Goal: Task Accomplishment & Management: Manage account settings

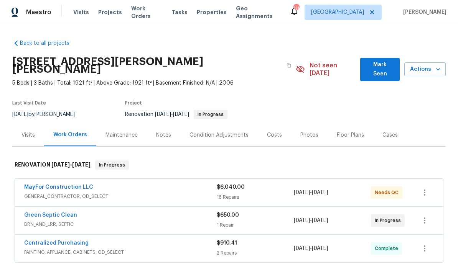
click at [78, 185] on link "MayFor Construction LLC" at bounding box center [58, 187] width 69 height 5
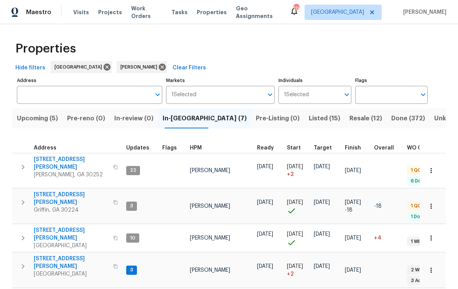
click at [64, 191] on span "111 Cynthia Cir" at bounding box center [71, 198] width 75 height 15
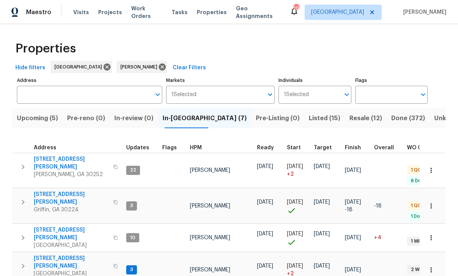
scroll to position [6, 0]
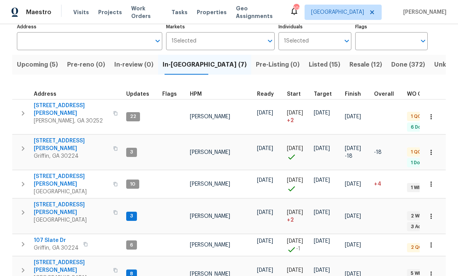
scroll to position [53, 0]
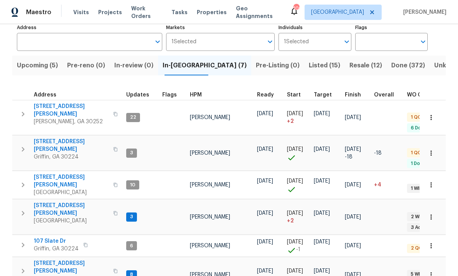
click at [48, 238] on span "107 Slate Dr" at bounding box center [56, 242] width 45 height 8
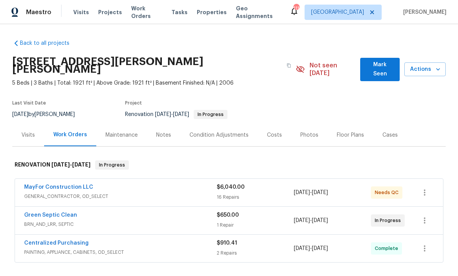
click at [72, 185] on link "MayFor Construction LLC" at bounding box center [58, 187] width 69 height 5
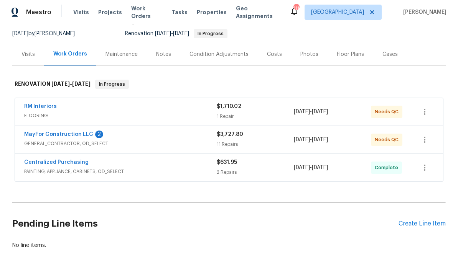
scroll to position [64, 0]
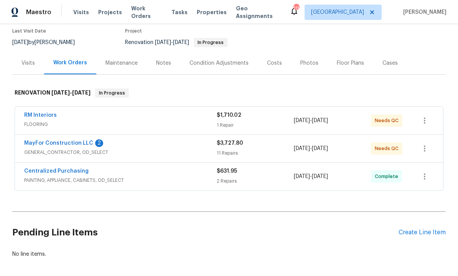
click at [71, 143] on link "MayFor Construction LLC" at bounding box center [58, 143] width 69 height 5
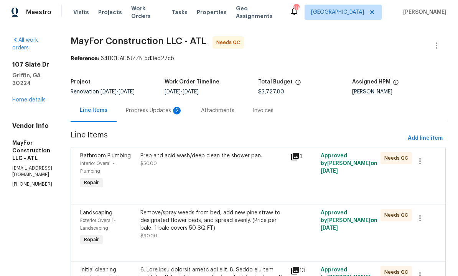
click at [183, 110] on div "Progress Updates 2" at bounding box center [154, 111] width 57 height 8
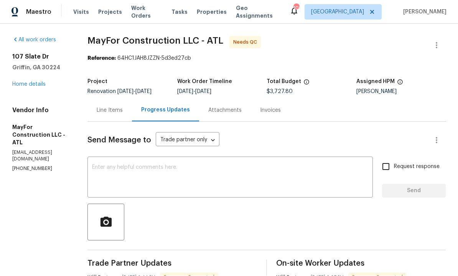
click at [178, 165] on textarea at bounding box center [230, 178] width 276 height 27
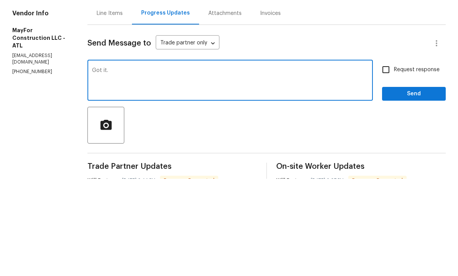
type textarea "Got it."
click at [403, 187] on span "Send" at bounding box center [413, 192] width 51 height 10
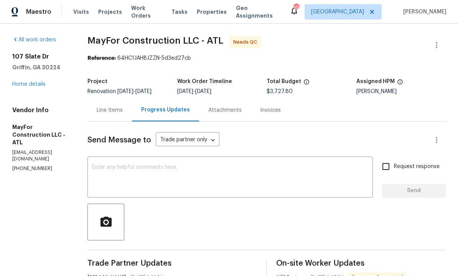
click at [123, 107] on div "Line Items" at bounding box center [110, 111] width 26 height 8
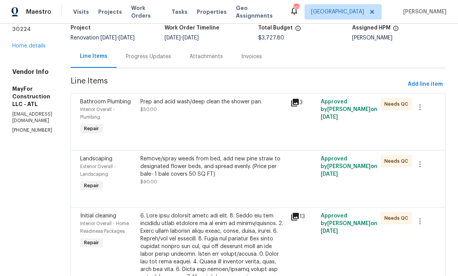
scroll to position [54, 0]
click at [265, 155] on div "Remove/spray weeds from bed, add new pine straw to designated flower beds, and …" at bounding box center [213, 166] width 146 height 23
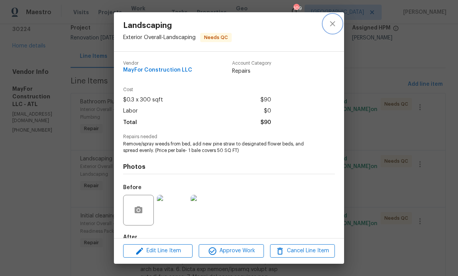
click at [333, 21] on icon "close" at bounding box center [332, 23] width 9 height 9
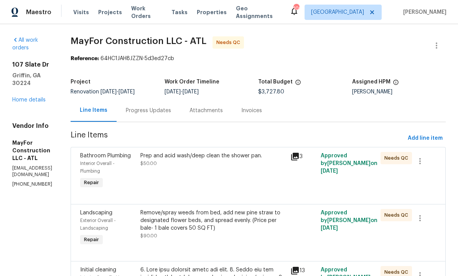
scroll to position [0, 0]
click at [171, 107] on div "Progress Updates" at bounding box center [148, 111] width 45 height 8
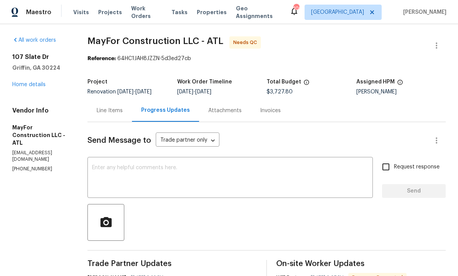
click at [122, 107] on div "Line Items" at bounding box center [110, 111] width 26 height 8
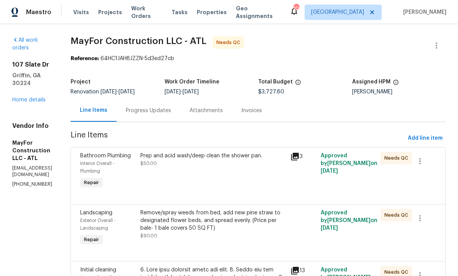
scroll to position [5, 0]
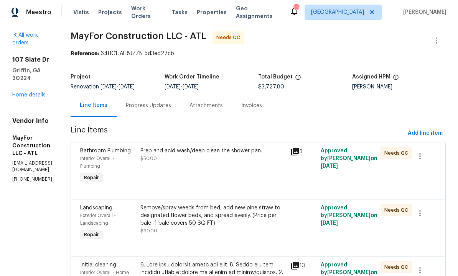
click at [239, 221] on div "Remove/spray weeds from bed, add new pine straw to designated flower beds, and …" at bounding box center [213, 223] width 150 height 43
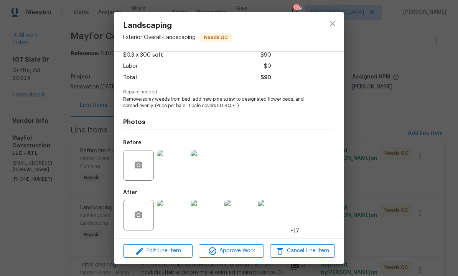
scroll to position [46, 0]
click at [269, 217] on img at bounding box center [273, 215] width 31 height 31
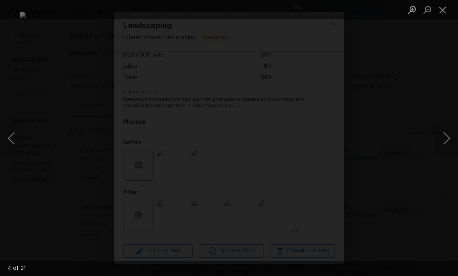
click at [439, 143] on button "Next image" at bounding box center [446, 138] width 23 height 31
click at [438, 144] on button "Next image" at bounding box center [446, 138] width 23 height 31
click at [443, 140] on button "Next image" at bounding box center [446, 138] width 23 height 31
click at [440, 142] on button "Next image" at bounding box center [446, 138] width 23 height 31
click at [443, 138] on button "Next image" at bounding box center [446, 138] width 23 height 31
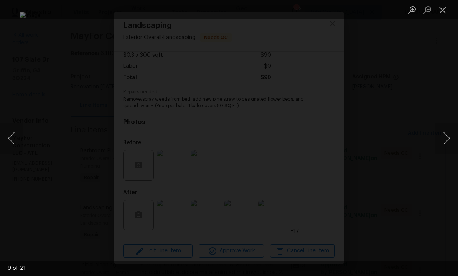
click at [443, 138] on button "Next image" at bounding box center [446, 138] width 23 height 31
click at [443, 137] on button "Next image" at bounding box center [446, 138] width 23 height 31
click at [441, 139] on button "Next image" at bounding box center [446, 138] width 23 height 31
click at [442, 137] on button "Next image" at bounding box center [446, 138] width 23 height 31
click at [442, 139] on button "Next image" at bounding box center [446, 138] width 23 height 31
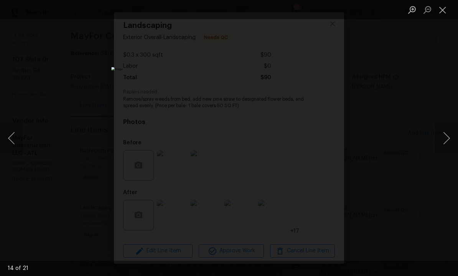
click at [442, 12] on button "Close lightbox" at bounding box center [442, 9] width 15 height 13
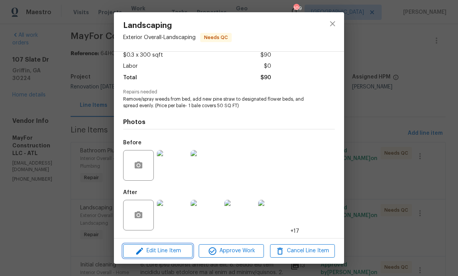
click at [170, 248] on span "Edit Line Item" at bounding box center [157, 252] width 65 height 10
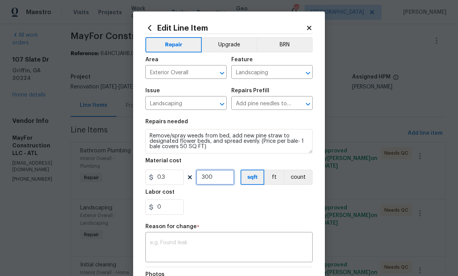
click at [221, 181] on input "300" at bounding box center [215, 177] width 38 height 15
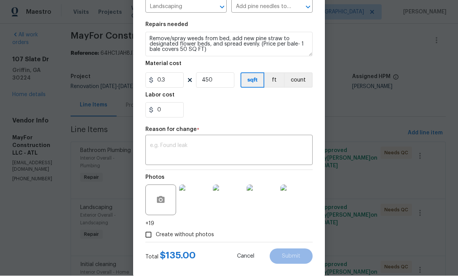
scroll to position [95, 0]
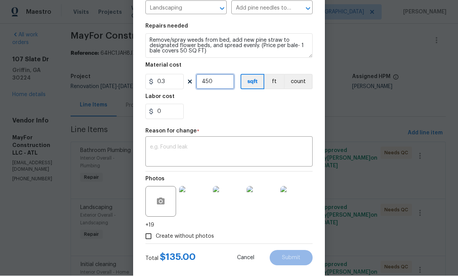
click at [222, 83] on input "450" at bounding box center [215, 81] width 38 height 15
click at [225, 87] on input "300" at bounding box center [215, 81] width 38 height 15
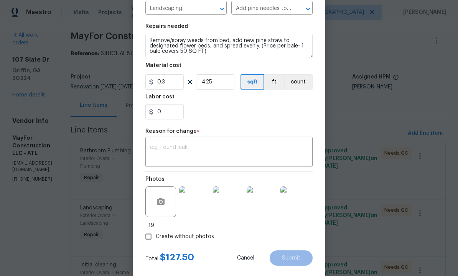
scroll to position [102, 0]
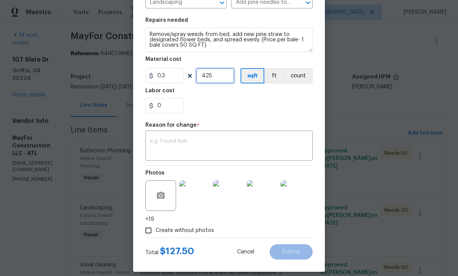
click at [227, 74] on input "425" at bounding box center [215, 75] width 38 height 15
click at [220, 77] on input "450" at bounding box center [215, 75] width 38 height 15
click at [219, 79] on input "500" at bounding box center [215, 75] width 38 height 15
click at [220, 81] on input "445" at bounding box center [215, 75] width 38 height 15
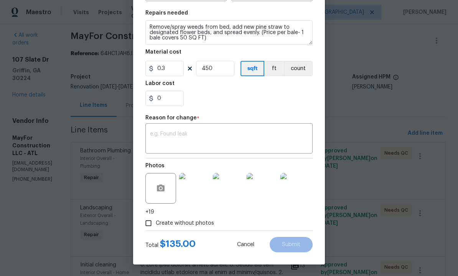
scroll to position [110, 0]
type input "450"
click at [190, 136] on textarea at bounding box center [229, 140] width 158 height 16
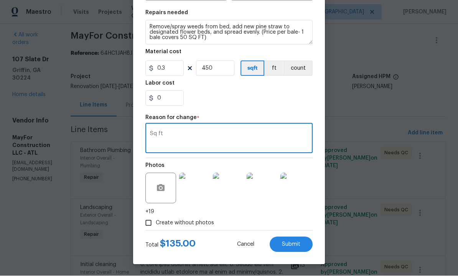
type textarea "Sq ft"
click at [288, 246] on span "Submit" at bounding box center [291, 245] width 18 height 6
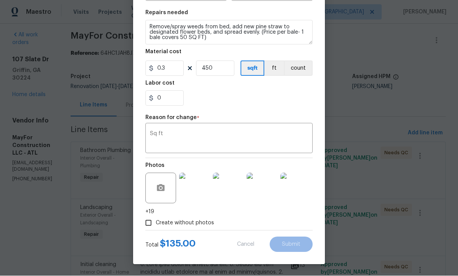
type input "300"
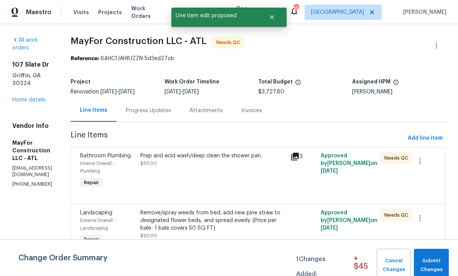
scroll to position [0, 0]
click at [171, 107] on div "Progress Updates" at bounding box center [148, 111] width 45 height 8
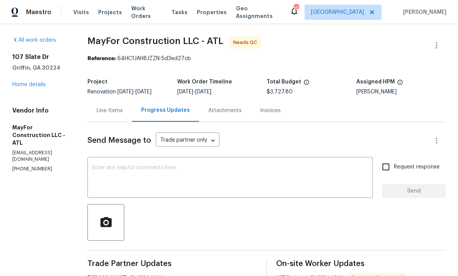
click at [122, 107] on div "Line Items" at bounding box center [110, 111] width 26 height 8
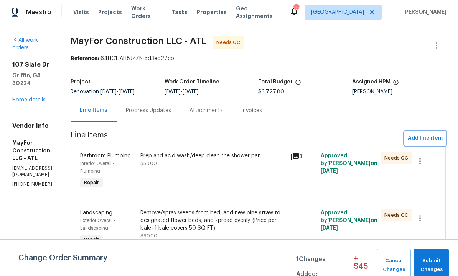
click at [426, 136] on span "Add line item" at bounding box center [425, 139] width 35 height 10
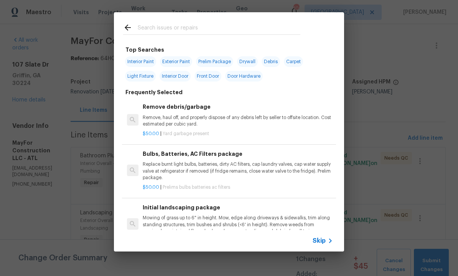
click at [181, 33] on input "text" at bounding box center [219, 29] width 163 height 12
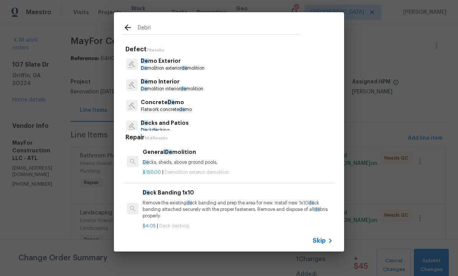
type input "Debris"
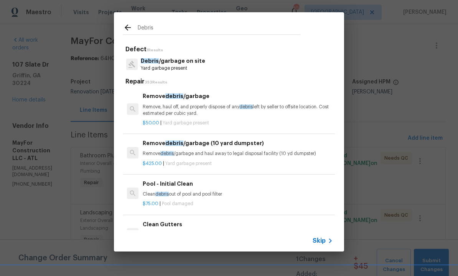
click at [183, 66] on p "Yard garbage present" at bounding box center [173, 68] width 64 height 7
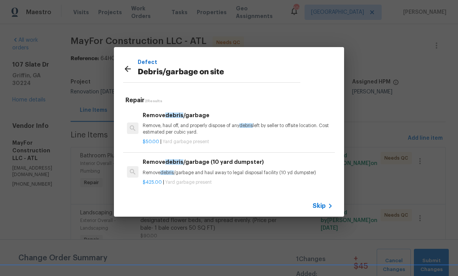
click at [189, 126] on p "Remove, haul off, and properly dispose of any debris left by seller to offsite …" at bounding box center [238, 129] width 190 height 13
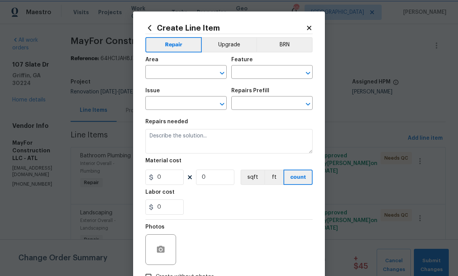
type input "Debris/garbage on site"
type input "Remove debris/garbage $50.00"
type textarea "Remove, haul off, and properly dispose of any debris left by seller to offsite …"
type input "50"
type input "1"
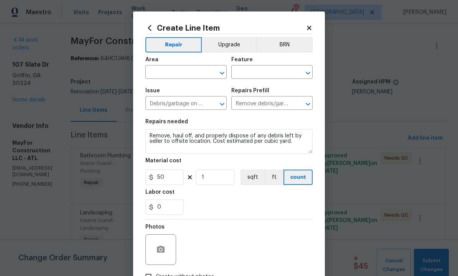
click at [194, 71] on input "text" at bounding box center [175, 73] width 60 height 12
click at [184, 104] on li "Exterior Overall" at bounding box center [185, 103] width 81 height 13
type input "Exterior Overall"
click at [258, 70] on input "text" at bounding box center [261, 73] width 60 height 12
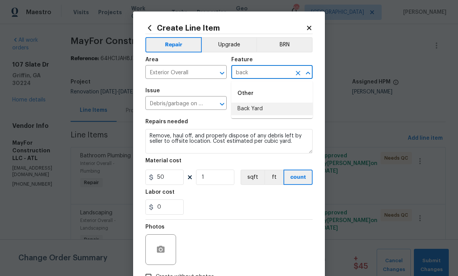
click at [260, 107] on li "Back Yard" at bounding box center [271, 109] width 81 height 13
type input "Back Yard"
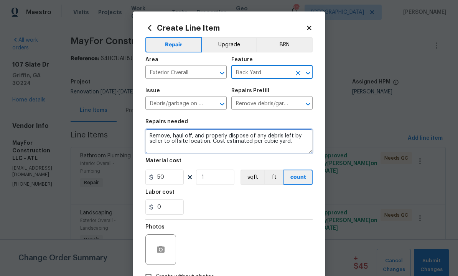
click at [304, 144] on textarea "Remove, haul off, and properly dispose of any debris left by seller to offsite …" at bounding box center [228, 141] width 167 height 25
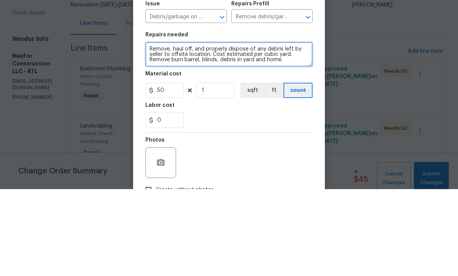
type textarea "Remove, haul off, and properly dispose of any debris left by seller to offsite …"
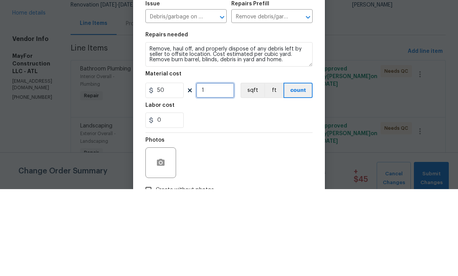
click at [220, 170] on input "1" at bounding box center [215, 177] width 38 height 15
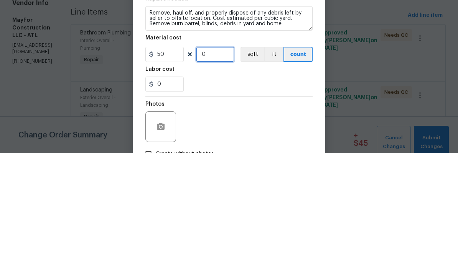
type input "3"
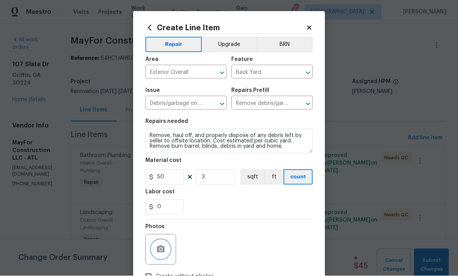
click at [161, 246] on button "button" at bounding box center [160, 250] width 18 height 18
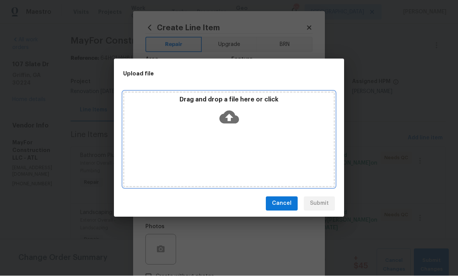
click at [234, 115] on icon at bounding box center [229, 117] width 20 height 13
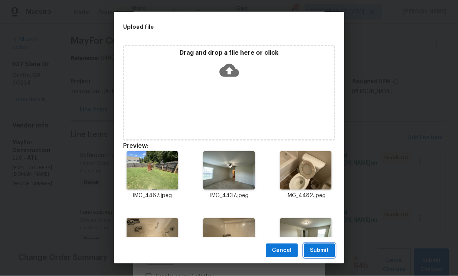
click at [324, 249] on span "Submit" at bounding box center [319, 252] width 19 height 10
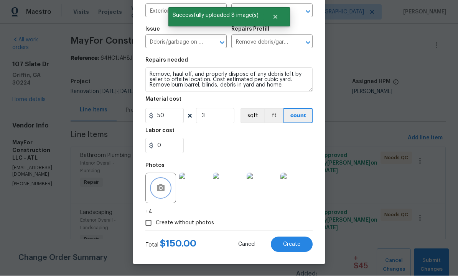
scroll to position [63, 0]
click at [286, 245] on span "Create" at bounding box center [291, 245] width 17 height 6
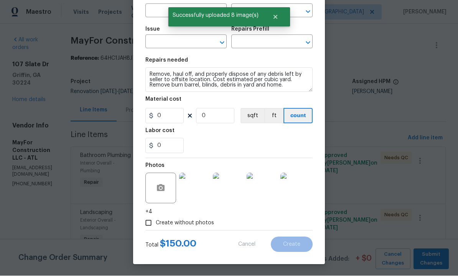
scroll to position [0, 0]
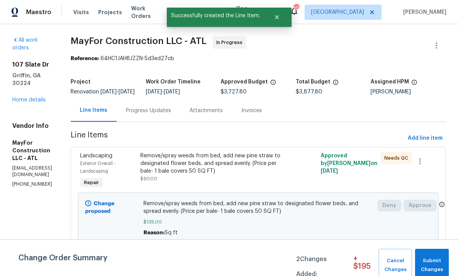
click at [171, 114] on div "Progress Updates" at bounding box center [148, 111] width 45 height 8
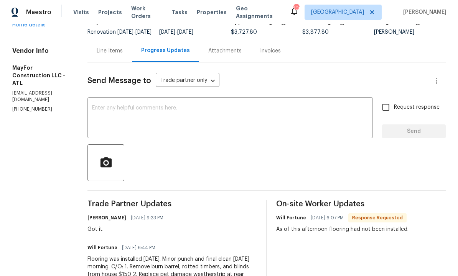
scroll to position [56, 0]
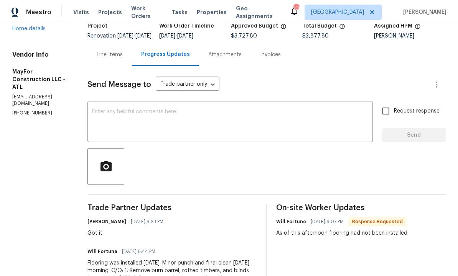
click at [118, 59] on div "Line Items" at bounding box center [110, 55] width 26 height 8
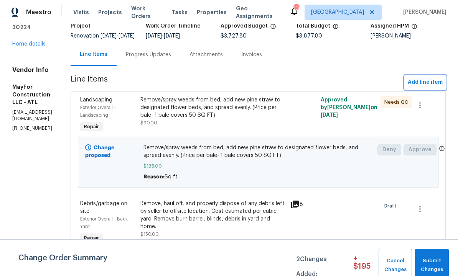
click at [421, 87] on span "Add line item" at bounding box center [425, 83] width 35 height 10
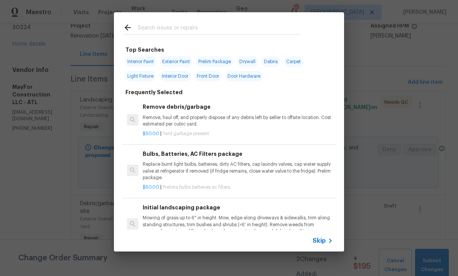
click at [168, 27] on input "text" at bounding box center [219, 29] width 163 height 12
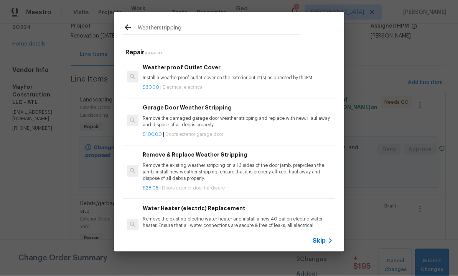
type input "Weatherstripping"
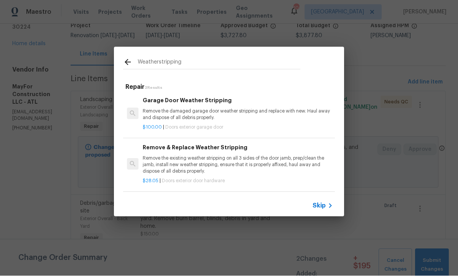
scroll to position [1, 0]
click at [200, 158] on p "Remove the existing weather stripping on all 3 sides of the door jamb, prep/cle…" at bounding box center [238, 166] width 190 height 20
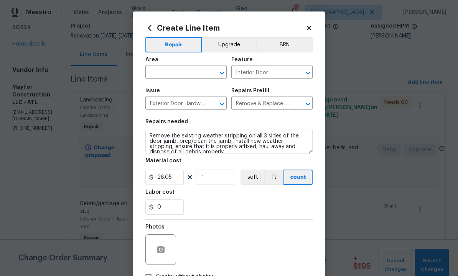
click at [185, 71] on input "text" at bounding box center [175, 73] width 60 height 12
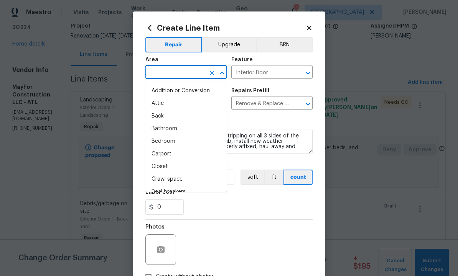
scroll to position [0, 0]
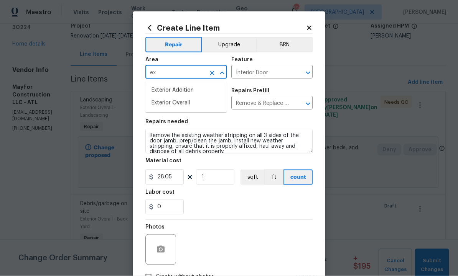
click at [186, 105] on li "Exterior Overall" at bounding box center [185, 103] width 81 height 13
type input "Exterior Overall"
click at [279, 71] on input "Interior Door" at bounding box center [261, 73] width 60 height 12
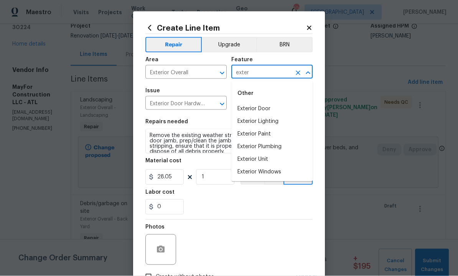
click at [263, 104] on li "Exterior Door" at bounding box center [271, 109] width 81 height 13
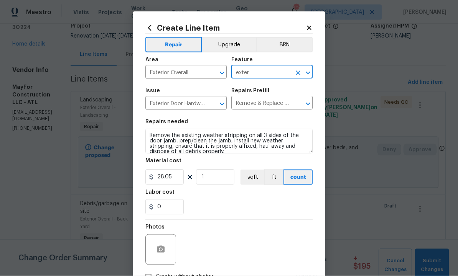
type input "Exterior Door"
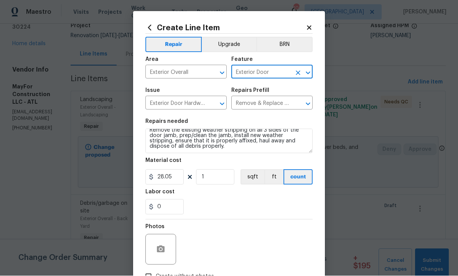
scroll to position [5, 0]
click at [175, 176] on input "28.05" at bounding box center [164, 177] width 38 height 15
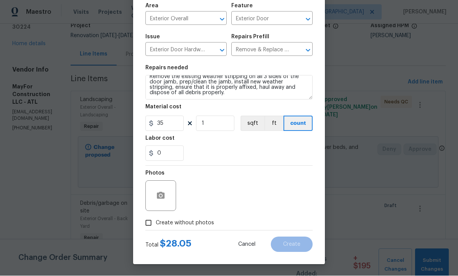
scroll to position [55, 0]
type input "35"
click at [158, 195] on icon "button" at bounding box center [161, 196] width 8 height 7
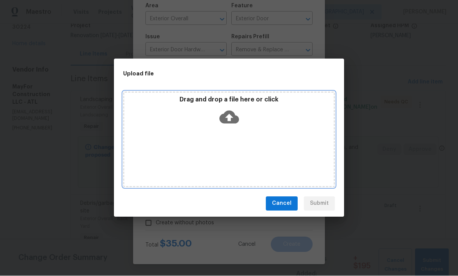
click at [232, 112] on icon at bounding box center [229, 117] width 20 height 13
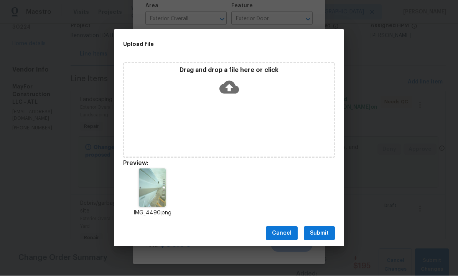
click at [211, 179] on div "IMG_4490.png" at bounding box center [229, 193] width 230 height 67
click at [321, 231] on span "Submit" at bounding box center [319, 234] width 19 height 10
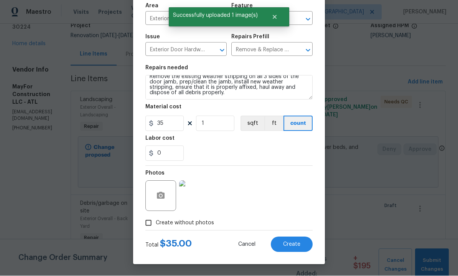
click at [195, 193] on img at bounding box center [194, 196] width 31 height 31
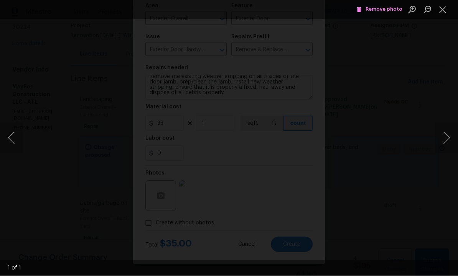
click at [360, 170] on div "Lightbox" at bounding box center [229, 138] width 458 height 276
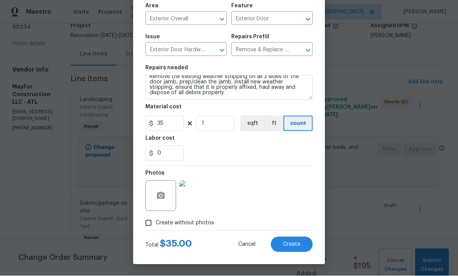
click at [291, 242] on span "Create" at bounding box center [291, 245] width 17 height 6
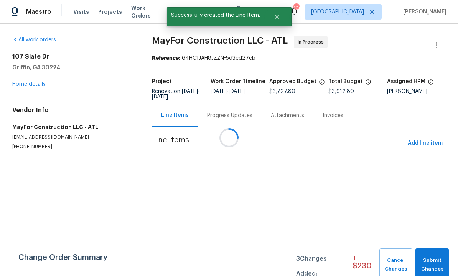
scroll to position [0, 0]
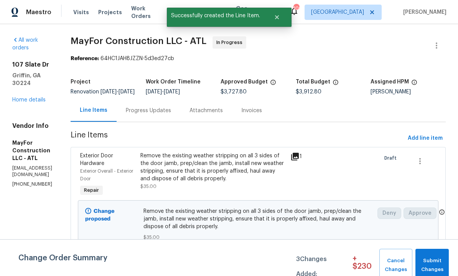
click at [171, 115] on div "Progress Updates" at bounding box center [148, 111] width 45 height 8
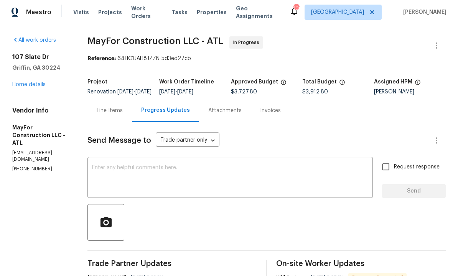
click at [123, 114] on div "Line Items" at bounding box center [110, 111] width 26 height 8
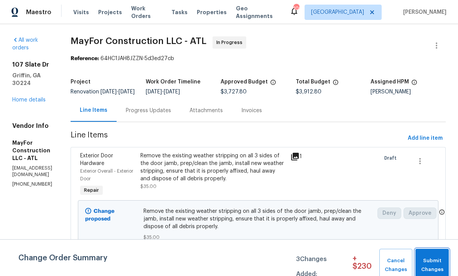
click at [433, 262] on span "Submit Changes" at bounding box center [432, 266] width 26 height 18
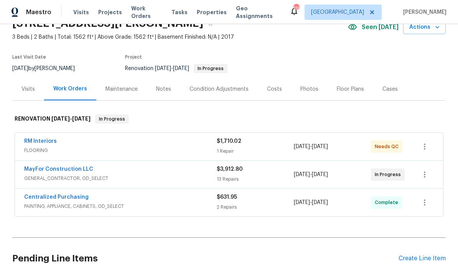
scroll to position [40, 0]
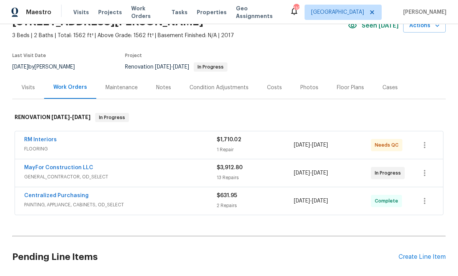
click at [41, 138] on link "RM Interiors" at bounding box center [40, 139] width 33 height 5
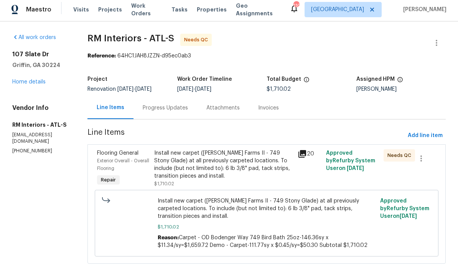
scroll to position [12, 0]
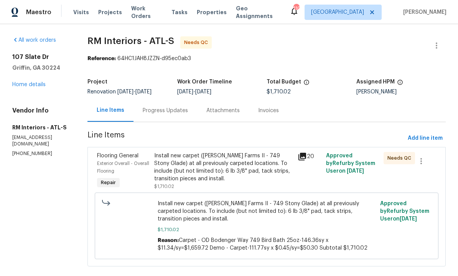
click at [253, 163] on div "Install new carpet (Abshire Farms II - 749 Stony Glade) at all previously carpe…" at bounding box center [223, 167] width 138 height 31
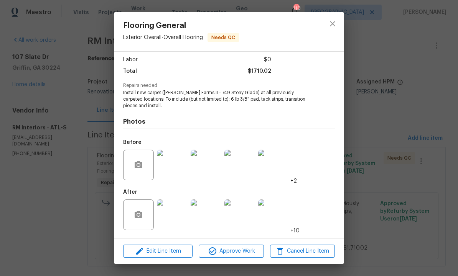
scroll to position [53, 0]
click at [174, 214] on img at bounding box center [172, 215] width 31 height 31
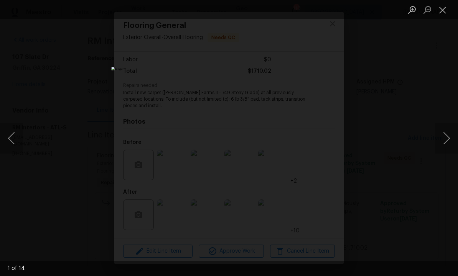
click at [444, 143] on button "Next image" at bounding box center [446, 138] width 23 height 31
click at [445, 143] on button "Next image" at bounding box center [446, 138] width 23 height 31
click at [448, 140] on button "Next image" at bounding box center [446, 138] width 23 height 31
click at [445, 141] on button "Next image" at bounding box center [446, 138] width 23 height 31
click at [443, 144] on button "Next image" at bounding box center [446, 138] width 23 height 31
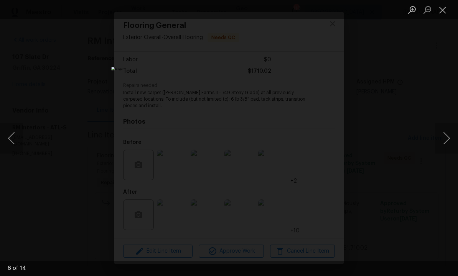
click at [444, 142] on button "Next image" at bounding box center [446, 138] width 23 height 31
click at [446, 142] on button "Next image" at bounding box center [446, 138] width 23 height 31
click at [446, 141] on button "Next image" at bounding box center [446, 138] width 23 height 31
click at [446, 142] on button "Next image" at bounding box center [446, 138] width 23 height 31
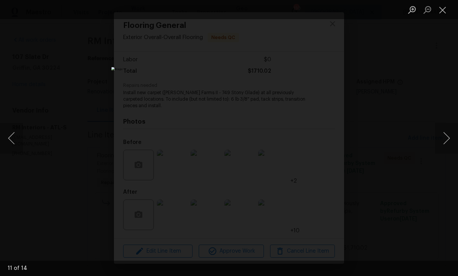
click at [446, 10] on button "Close lightbox" at bounding box center [442, 9] width 15 height 13
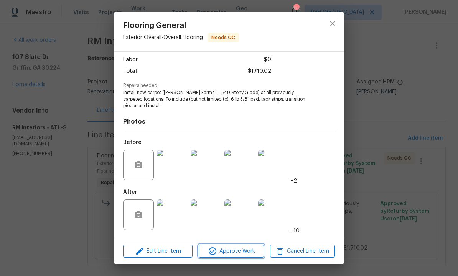
click at [230, 250] on span "Approve Work" at bounding box center [231, 252] width 60 height 10
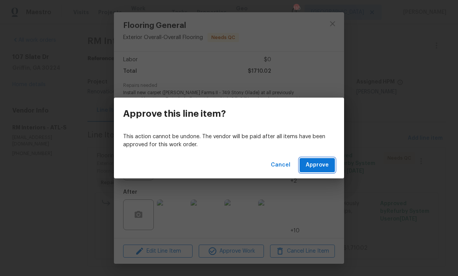
click at [319, 166] on span "Approve" at bounding box center [317, 166] width 23 height 10
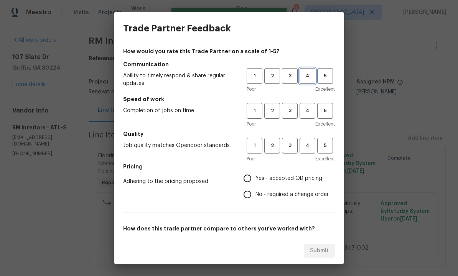
click at [311, 74] on span "4" at bounding box center [307, 76] width 14 height 9
click at [314, 105] on button "4" at bounding box center [308, 111] width 16 height 16
click at [311, 146] on span "4" at bounding box center [307, 146] width 14 height 9
click at [249, 176] on input "Yes - accepted OD pricing" at bounding box center [247, 179] width 16 height 16
radio input "true"
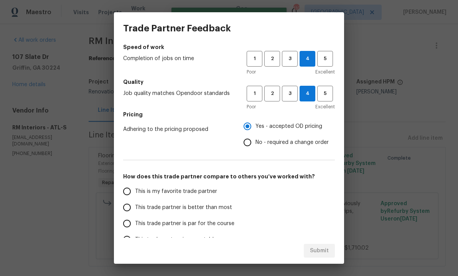
scroll to position [57, 0]
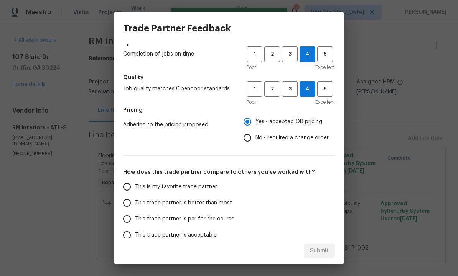
click at [129, 205] on input "This trade partner is better than most" at bounding box center [127, 203] width 16 height 16
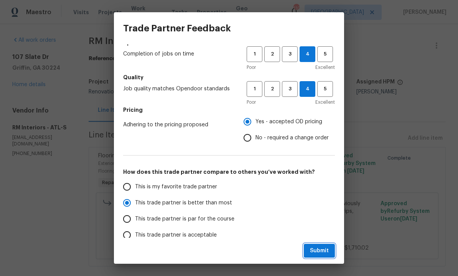
click at [318, 249] on span "Submit" at bounding box center [319, 252] width 19 height 10
radio input "true"
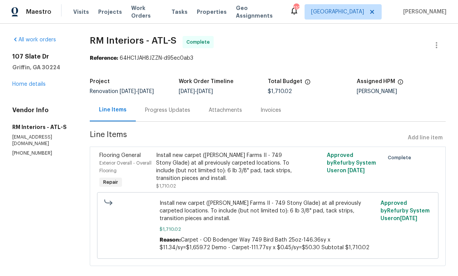
scroll to position [0, 0]
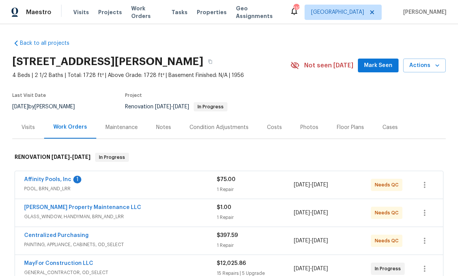
click at [368, 69] on span "Mark Seen" at bounding box center [378, 66] width 28 height 10
click at [53, 179] on link "Affinity Pools, Inc" at bounding box center [47, 179] width 47 height 5
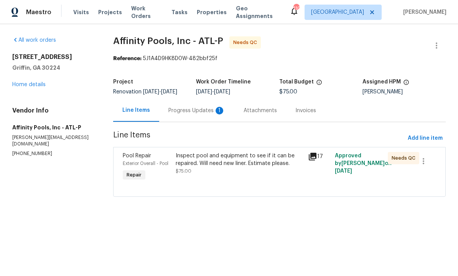
click at [195, 115] on div "Progress Updates 1" at bounding box center [196, 111] width 57 height 8
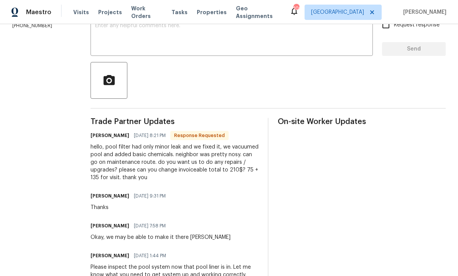
scroll to position [138, 0]
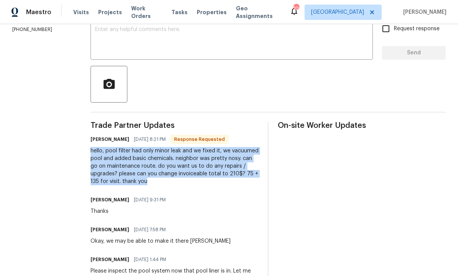
copy div "hello, pool filter had only minor leak and we fixed it, we vacuumed pool and ad…"
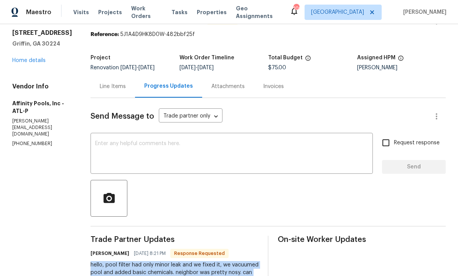
scroll to position [25, 0]
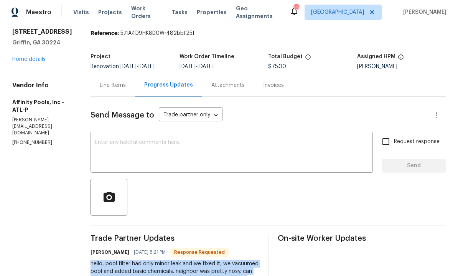
click at [100, 87] on div "Line Items" at bounding box center [113, 86] width 26 height 8
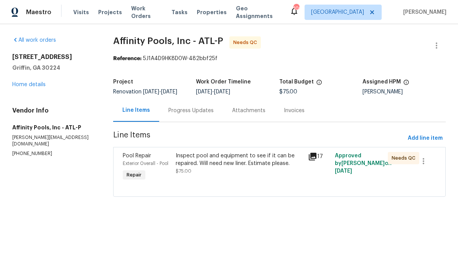
click at [212, 168] on div "Inspect pool and equipment to see if it can be repaired. Will need new liner. E…" at bounding box center [240, 159] width 128 height 15
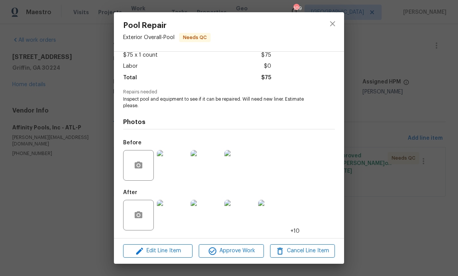
scroll to position [46, 0]
click at [168, 251] on span "Edit Line Item" at bounding box center [157, 252] width 65 height 10
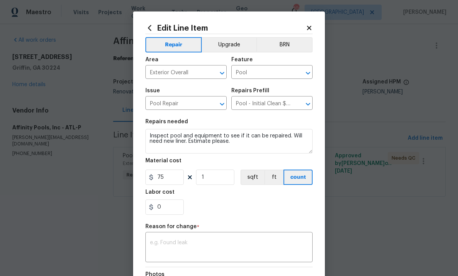
click at [199, 245] on textarea at bounding box center [229, 248] width 158 height 16
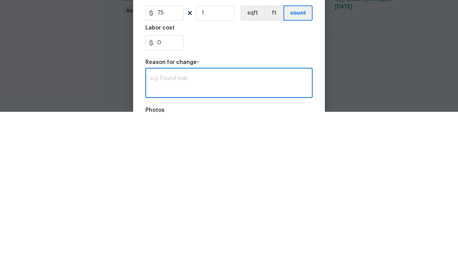
click at [198, 240] on textarea at bounding box center [229, 248] width 158 height 16
paste textarea "hello, pool filter had only minor leak and we fixed it, we vacuumed pool and ad…"
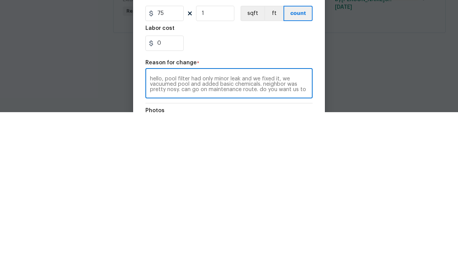
scroll to position [11, 0]
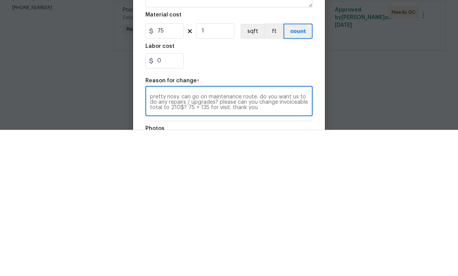
type textarea "hello, pool filter had only minor leak and we fixed it, we vacuumed pool and ad…"
click at [172, 170] on input "75" at bounding box center [164, 177] width 38 height 15
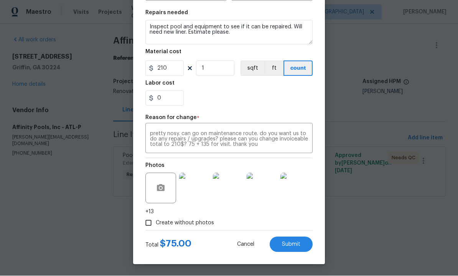
scroll to position [110, 0]
type input "210"
click at [288, 242] on span "Submit" at bounding box center [291, 245] width 18 height 6
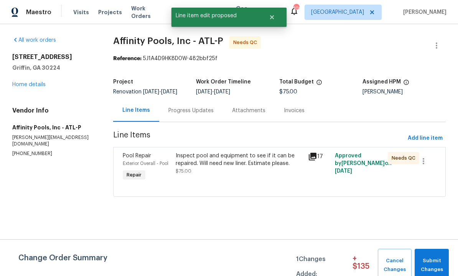
scroll to position [0, 0]
click at [435, 266] on span "Submit Changes" at bounding box center [431, 266] width 26 height 18
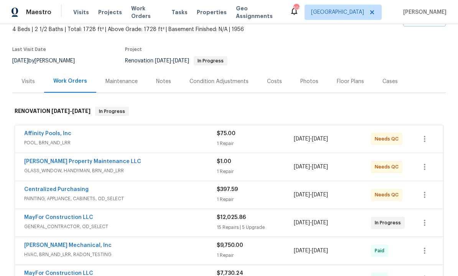
scroll to position [47, 0]
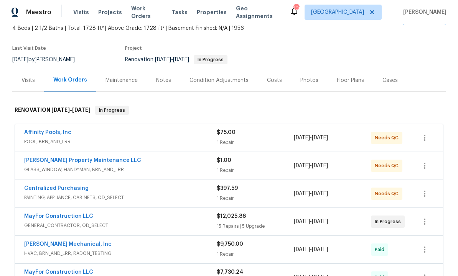
click at [69, 190] on link "Centralized Purchasing" at bounding box center [56, 188] width 64 height 5
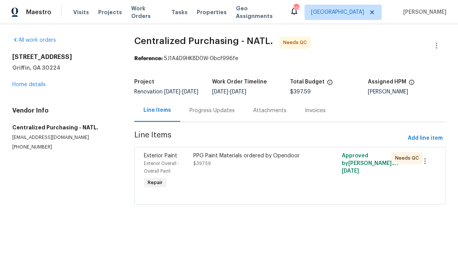
click at [262, 174] on div "PPG Paint Materials ordered by Opendoor $397.59" at bounding box center [253, 171] width 124 height 43
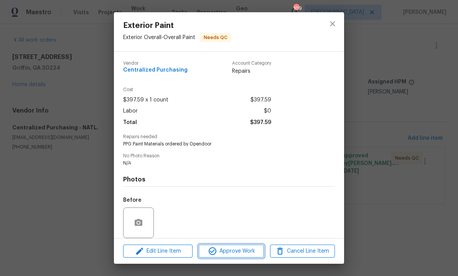
click at [228, 255] on span "Approve Work" at bounding box center [231, 252] width 60 height 10
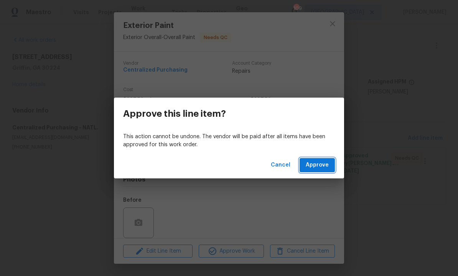
click at [316, 164] on span "Approve" at bounding box center [317, 166] width 23 height 10
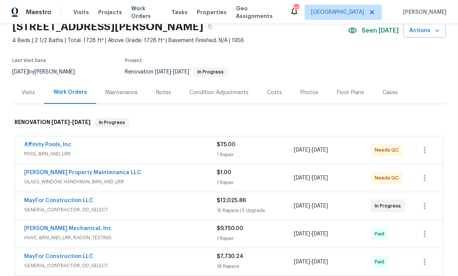
scroll to position [35, 0]
click at [63, 173] on link "[PERSON_NAME] Property Maintenance LLC" at bounding box center [82, 172] width 117 height 5
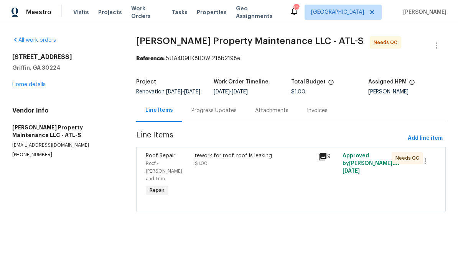
click at [217, 115] on div "Progress Updates" at bounding box center [213, 111] width 45 height 8
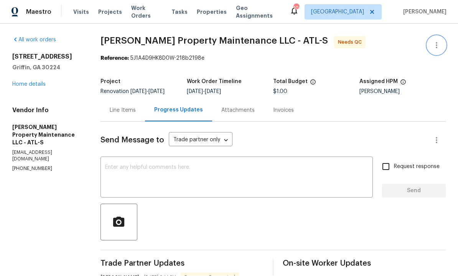
click at [435, 41] on icon "button" at bounding box center [436, 45] width 9 height 9
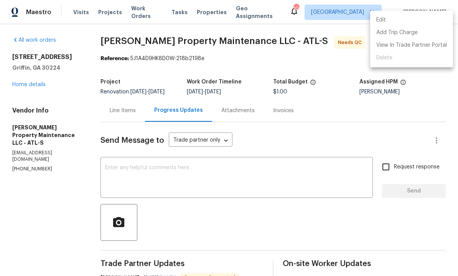
click at [407, 91] on div at bounding box center [229, 138] width 458 height 276
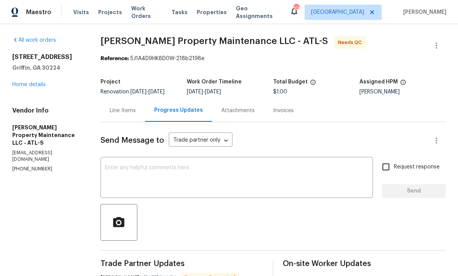
click at [404, 132] on div "Send Message to Trade partner only Trade partner only ​" at bounding box center [263, 141] width 327 height 18
click at [120, 99] on div "Line Items" at bounding box center [122, 110] width 44 height 23
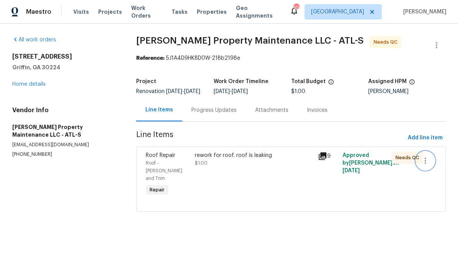
click at [430, 165] on icon "button" at bounding box center [425, 161] width 9 height 9
click at [428, 167] on li "Cancel" at bounding box center [431, 167] width 30 height 13
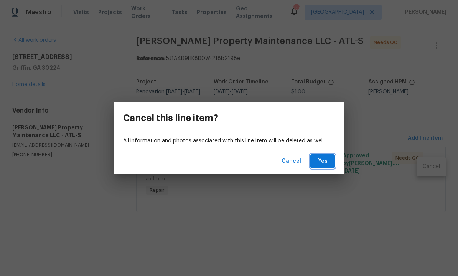
click at [321, 162] on span "Yes" at bounding box center [322, 162] width 12 height 10
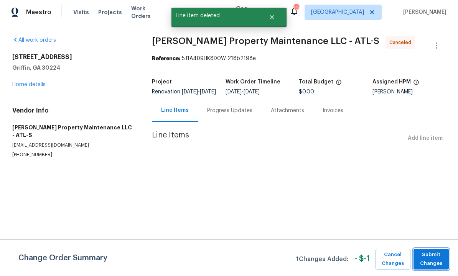
click at [435, 257] on span "Submit Changes" at bounding box center [431, 260] width 28 height 18
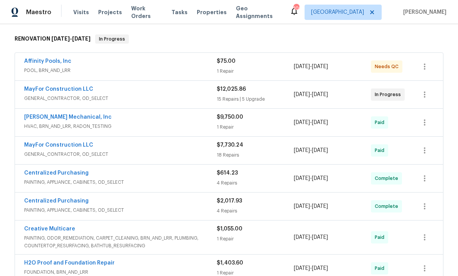
scroll to position [113, 0]
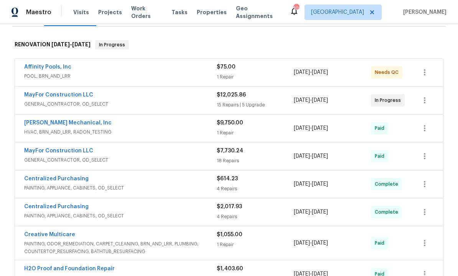
click at [67, 97] on link "MayFor Construction LLC" at bounding box center [58, 94] width 69 height 5
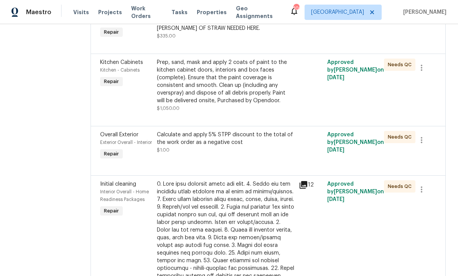
scroll to position [362, 0]
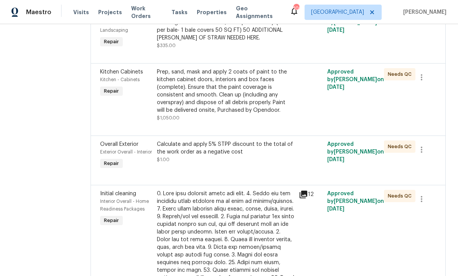
click at [204, 156] on div "Calculate and apply 5% STPP discount to the total of the work order as a negati…" at bounding box center [225, 148] width 137 height 15
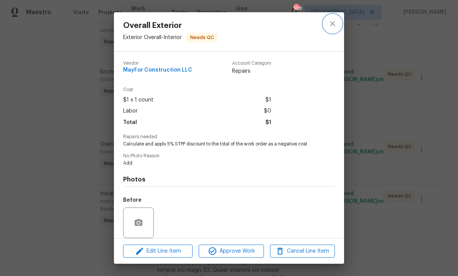
click at [334, 21] on icon "close" at bounding box center [332, 23] width 9 height 9
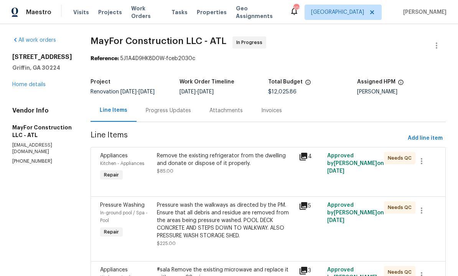
scroll to position [0, 0]
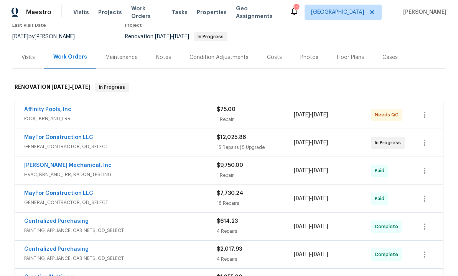
scroll to position [71, 0]
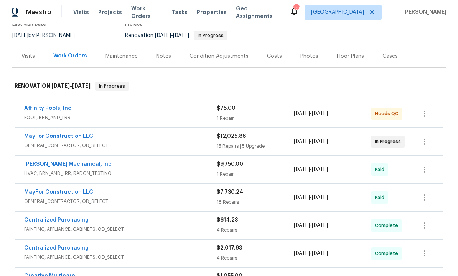
click at [61, 194] on link "MayFor Construction LLC" at bounding box center [58, 192] width 69 height 5
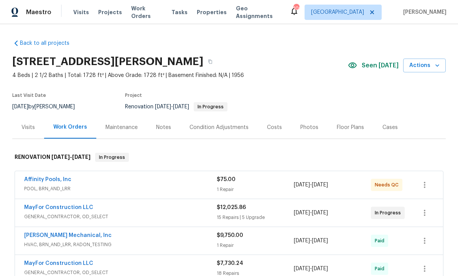
click at [67, 206] on link "MayFor Construction LLC" at bounding box center [58, 207] width 69 height 5
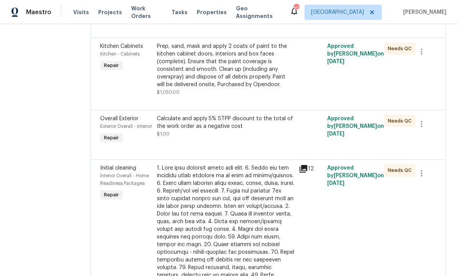
scroll to position [388, 0]
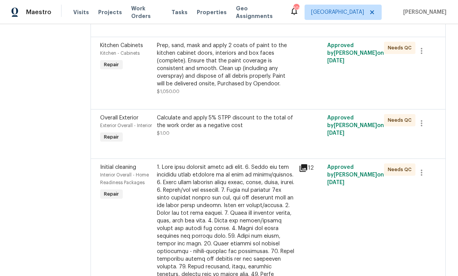
click at [235, 137] on div "Calculate and apply 5% STPP discount to the total of the work order as a negati…" at bounding box center [225, 125] width 137 height 23
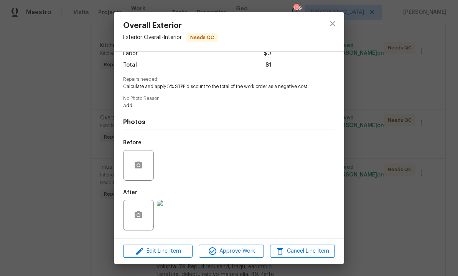
scroll to position [59, 0]
click at [159, 247] on button "Edit Line Item" at bounding box center [157, 251] width 69 height 13
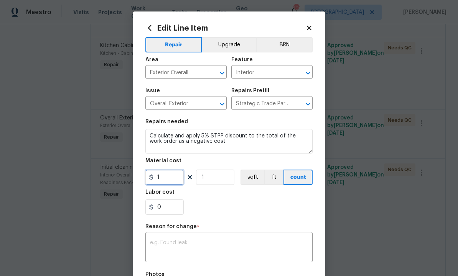
click at [170, 178] on input "1" at bounding box center [164, 177] width 38 height 15
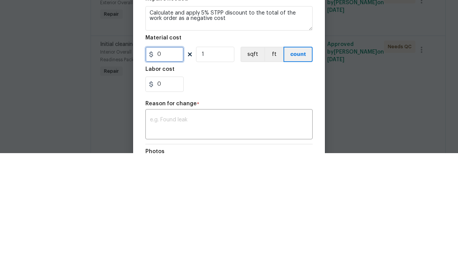
click at [158, 170] on input "0" at bounding box center [164, 177] width 38 height 15
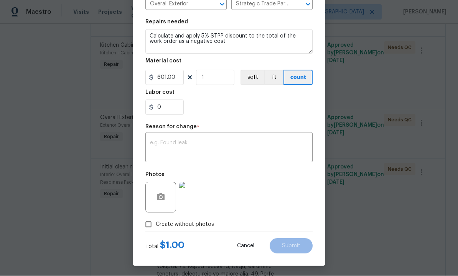
scroll to position [97, 0]
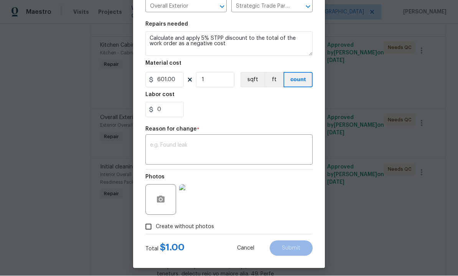
click at [197, 151] on textarea at bounding box center [229, 151] width 158 height 16
type input "601"
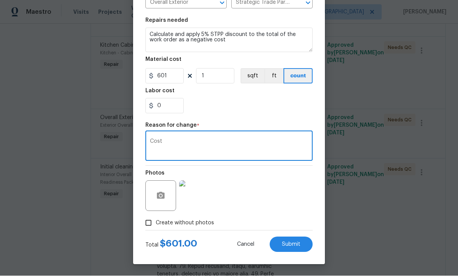
scroll to position [103, 0]
type textarea "Cost"
click at [289, 244] on span "Submit" at bounding box center [291, 245] width 18 height 6
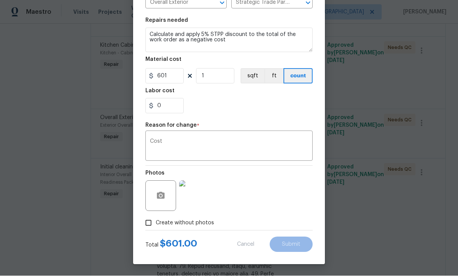
type input "1"
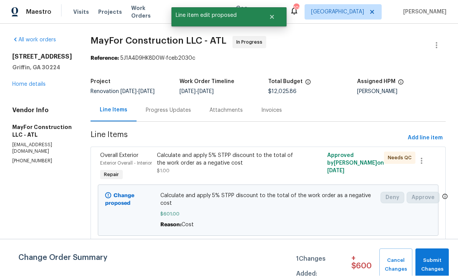
scroll to position [0, 0]
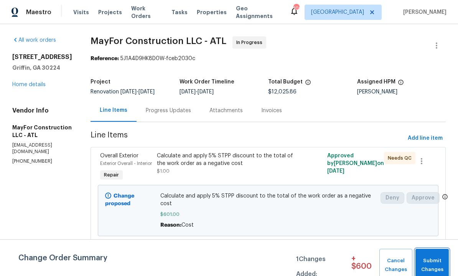
click at [429, 263] on span "Submit Changes" at bounding box center [432, 266] width 26 height 18
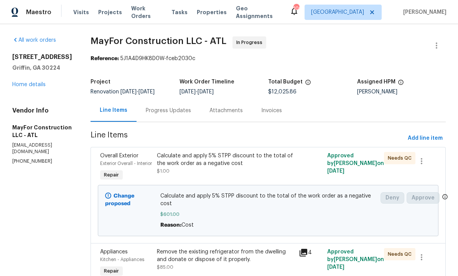
scroll to position [0, 0]
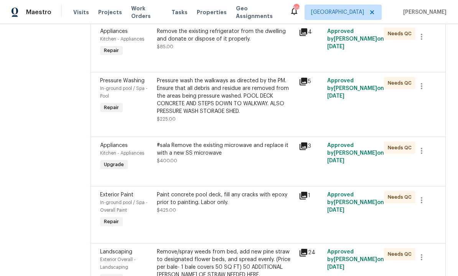
scroll to position [207, 0]
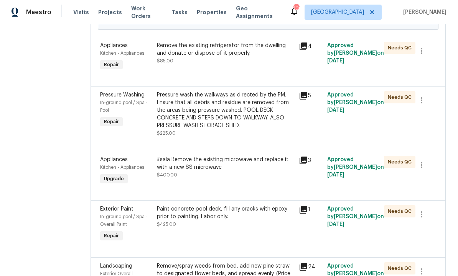
click at [244, 75] on div "Remove the existing refrigerator from the dwelling and donate or dispose of it …" at bounding box center [226, 56] width 142 height 35
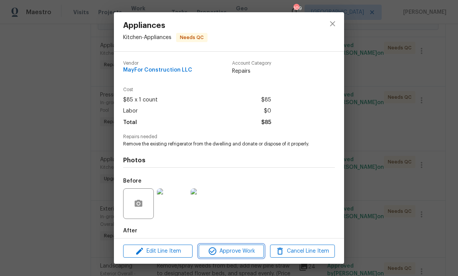
click at [230, 250] on span "Approve Work" at bounding box center [231, 252] width 60 height 10
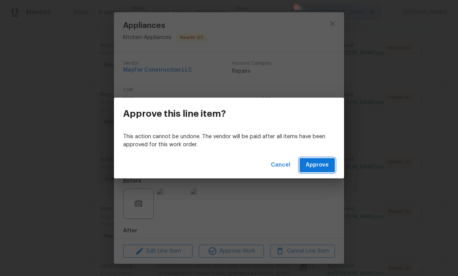
click at [318, 161] on span "Approve" at bounding box center [317, 166] width 23 height 10
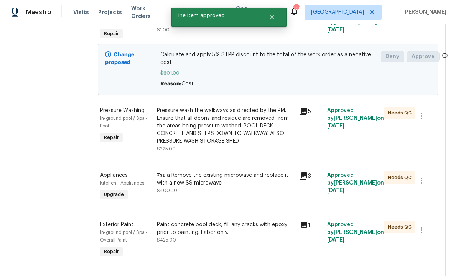
scroll to position [143, 0]
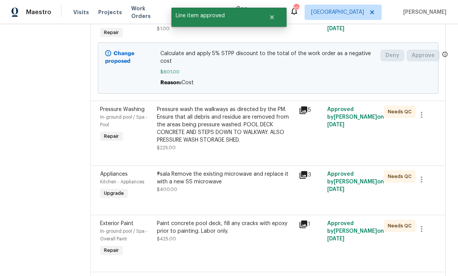
click at [251, 152] on div "Pressure wash the walkways as directed by the PM. Ensure that all debris and re…" at bounding box center [225, 129] width 137 height 46
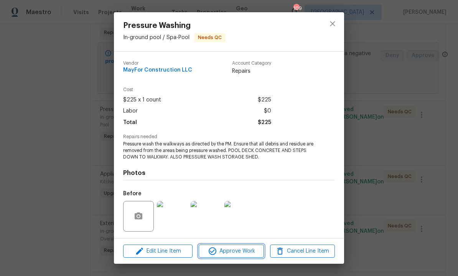
click at [235, 252] on span "Approve Work" at bounding box center [231, 252] width 60 height 10
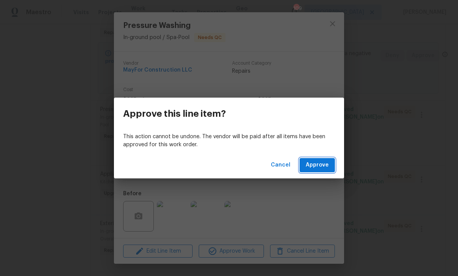
click at [313, 165] on span "Approve" at bounding box center [317, 166] width 23 height 10
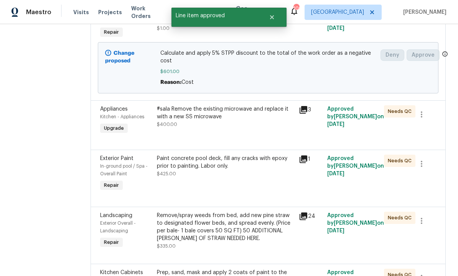
scroll to position [143, 0]
click at [265, 138] on div "#sala Remove the existing microwave and replace it with a new SS microwave $400…" at bounding box center [226, 120] width 142 height 35
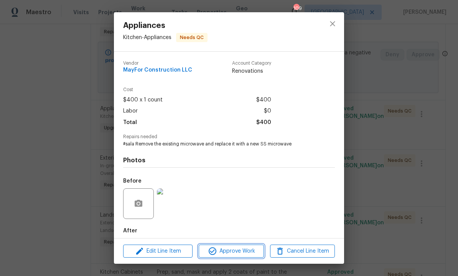
click at [239, 249] on span "Approve Work" at bounding box center [231, 252] width 60 height 10
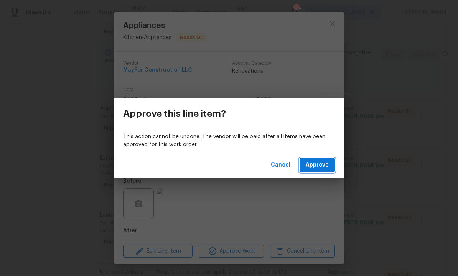
click at [315, 164] on span "Approve" at bounding box center [317, 166] width 23 height 10
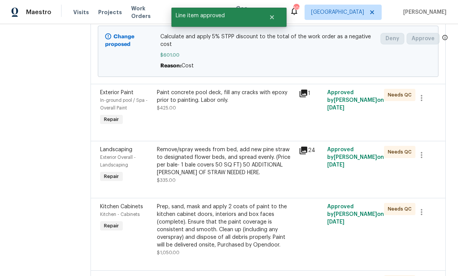
scroll to position [160, 0]
click at [256, 129] on div "Paint concrete pool deck, fill any cracks with epoxy prior to painting. Labor o…" at bounding box center [226, 107] width 142 height 43
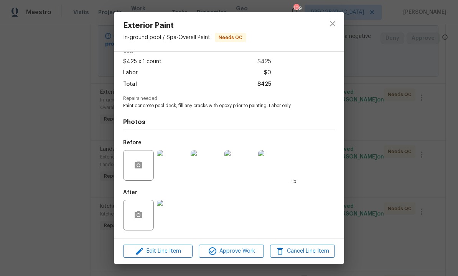
scroll to position [40, 0]
click at [237, 253] on span "Approve Work" at bounding box center [231, 252] width 60 height 10
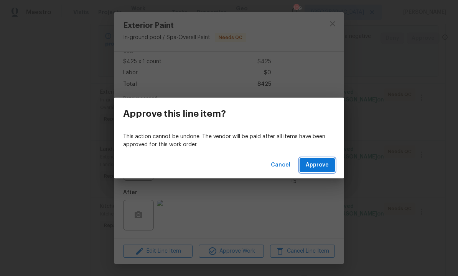
click at [319, 159] on button "Approve" at bounding box center [317, 165] width 35 height 14
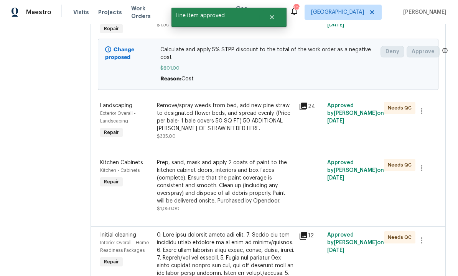
scroll to position [152, 0]
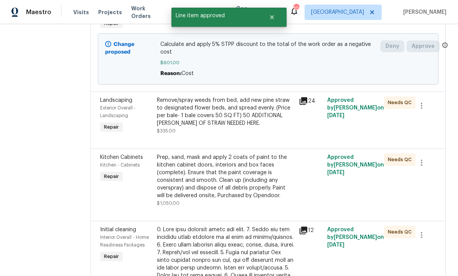
click at [255, 127] on div "Remove/spray weeds from bed, add new pine straw to designated flower beds, and …" at bounding box center [225, 112] width 137 height 31
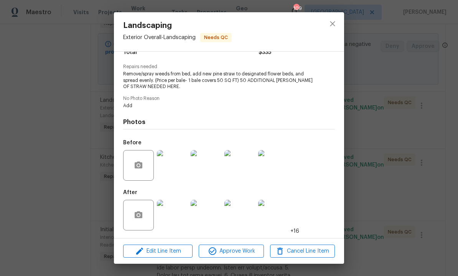
scroll to position [72, 0]
click at [240, 250] on span "Approve Work" at bounding box center [231, 252] width 60 height 10
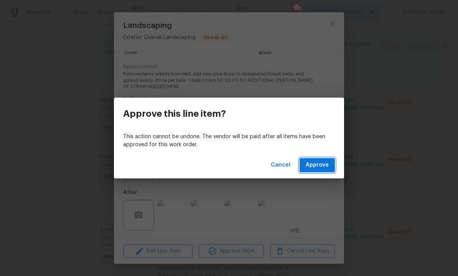
click at [319, 166] on span "Approve" at bounding box center [317, 166] width 23 height 10
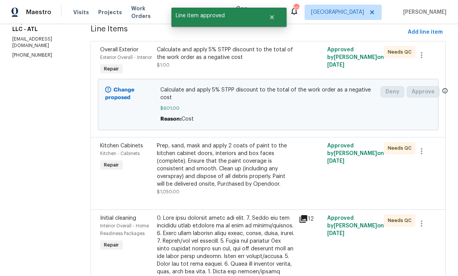
scroll to position [108, 0]
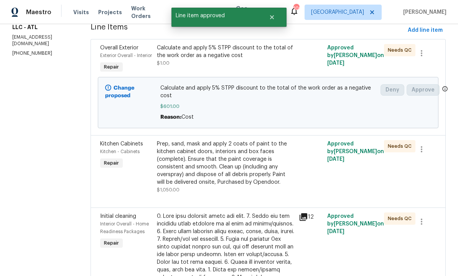
click at [251, 186] on div "Prep, sand, mask and apply 2 coats of paint to the kitchen cabinet doors, inter…" at bounding box center [225, 163] width 137 height 46
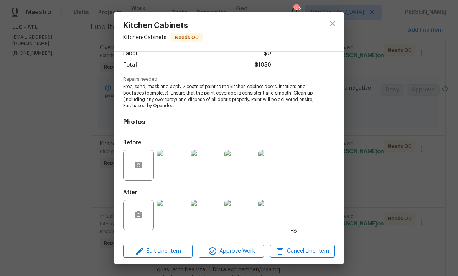
scroll to position [59, 0]
click at [242, 250] on span "Approve Work" at bounding box center [231, 252] width 60 height 10
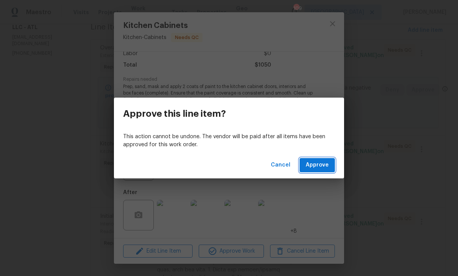
click at [316, 166] on span "Approve" at bounding box center [317, 166] width 23 height 10
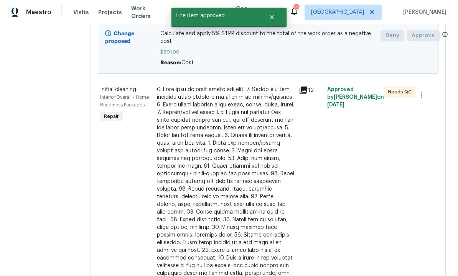
scroll to position [177, 0]
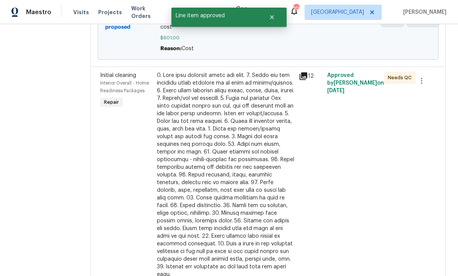
click at [270, 196] on div at bounding box center [225, 175] width 137 height 207
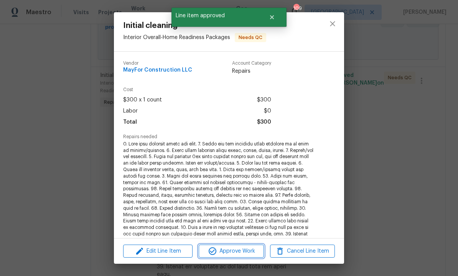
click at [242, 249] on span "Approve Work" at bounding box center [231, 252] width 60 height 10
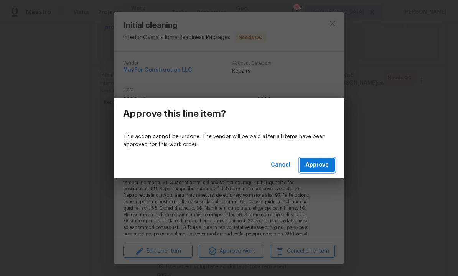
click at [318, 164] on span "Approve" at bounding box center [317, 166] width 23 height 10
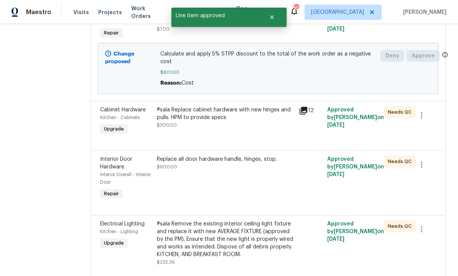
scroll to position [159, 0]
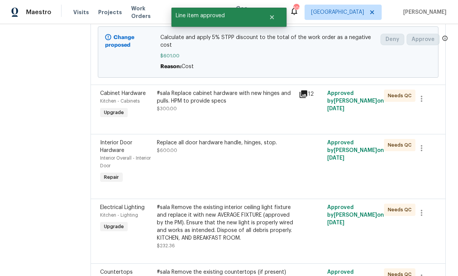
click at [270, 123] on div "#sala Replace cabinet hardware with new hinges and pulls. HPM to provide specs …" at bounding box center [226, 104] width 142 height 35
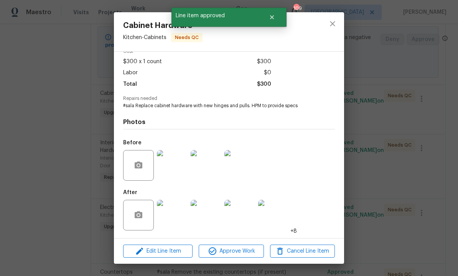
scroll to position [40, 0]
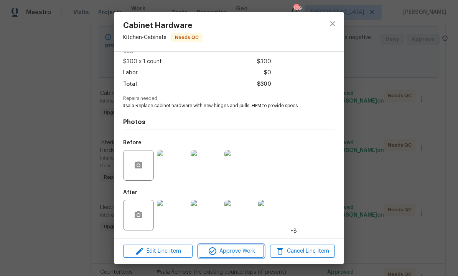
click at [244, 250] on span "Approve Work" at bounding box center [231, 252] width 60 height 10
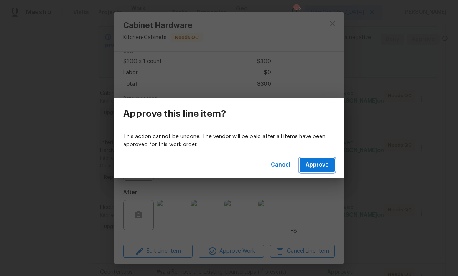
click at [317, 165] on span "Approve" at bounding box center [317, 166] width 23 height 10
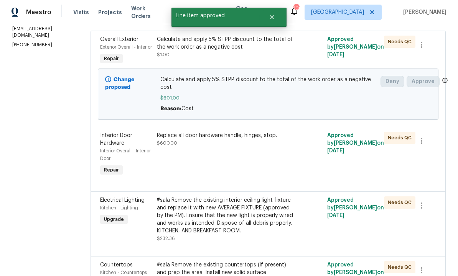
scroll to position [120, 0]
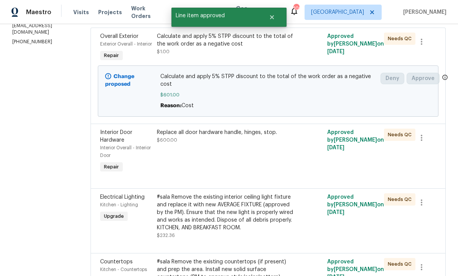
click at [256, 177] on div "Replace all door hardware handle, hinges, stop. $600.00" at bounding box center [226, 152] width 142 height 51
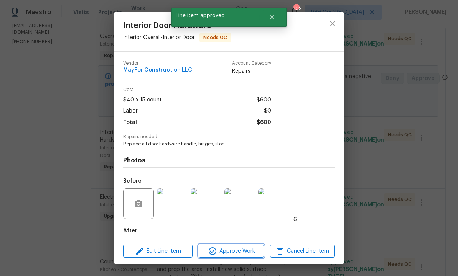
click at [245, 250] on span "Approve Work" at bounding box center [231, 252] width 60 height 10
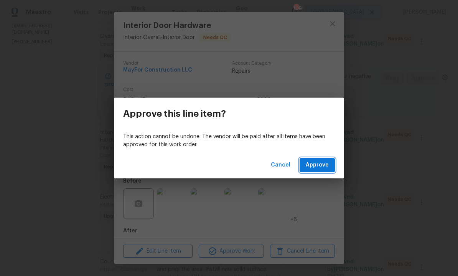
click at [315, 163] on span "Approve" at bounding box center [317, 166] width 23 height 10
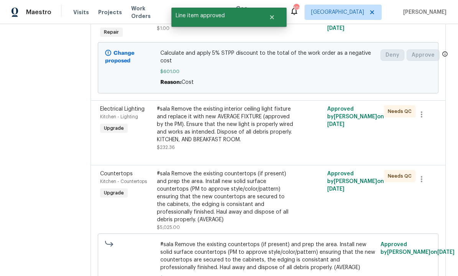
scroll to position [158, 0]
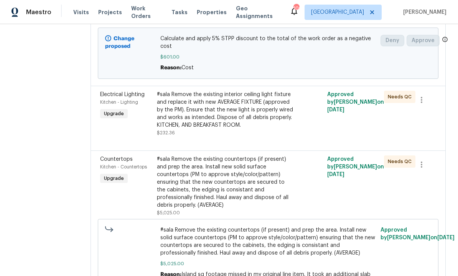
click at [257, 127] on div "#sala Remove the existing interior ceiling light fixture and replace it with ne…" at bounding box center [225, 110] width 137 height 38
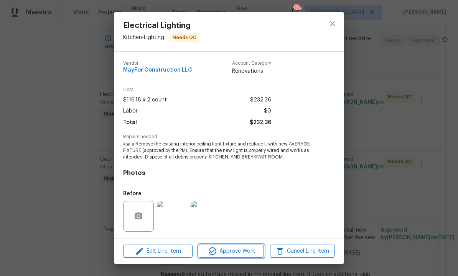
click at [237, 249] on span "Approve Work" at bounding box center [231, 252] width 60 height 10
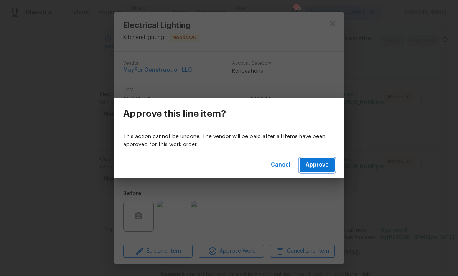
click at [313, 159] on button "Approve" at bounding box center [317, 165] width 35 height 14
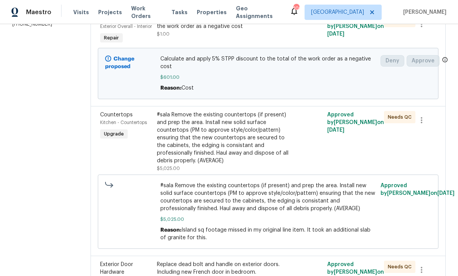
scroll to position [142, 0]
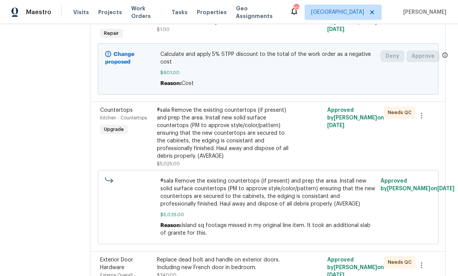
click at [256, 152] on div "#sala Remove the existing countertops (if present) and prep the area. Install n…" at bounding box center [225, 134] width 137 height 54
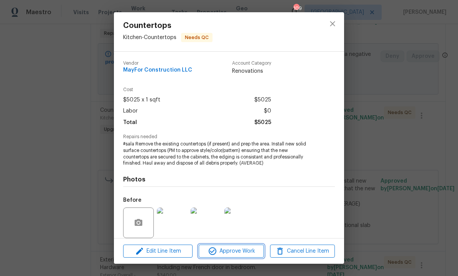
click at [238, 250] on span "Approve Work" at bounding box center [231, 252] width 60 height 10
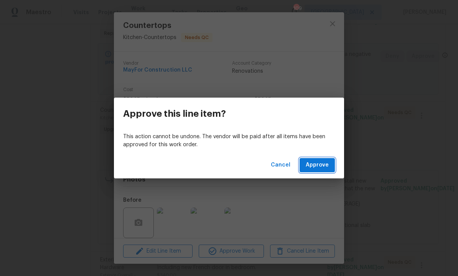
click at [318, 163] on span "Approve" at bounding box center [317, 166] width 23 height 10
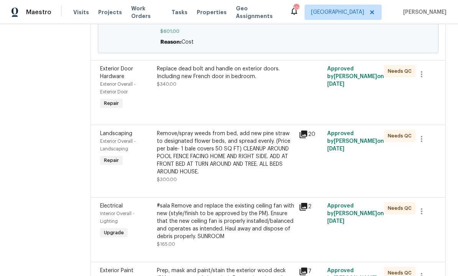
scroll to position [184, 0]
click at [245, 107] on div "Replace dead bolt and handle on exterior doors. Including new French door in be…" at bounding box center [226, 88] width 142 height 51
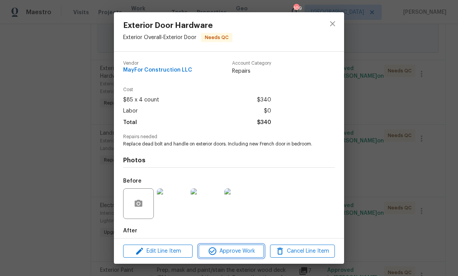
click at [232, 245] on button "Approve Work" at bounding box center [231, 251] width 65 height 13
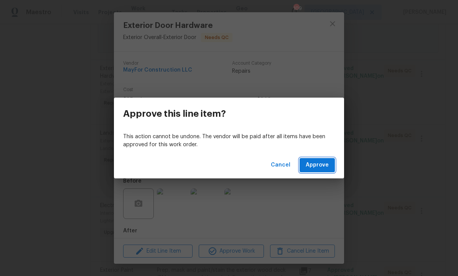
click at [319, 169] on span "Approve" at bounding box center [317, 166] width 23 height 10
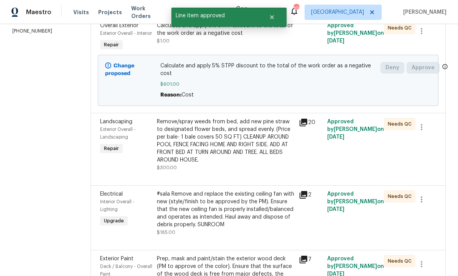
scroll to position [131, 0]
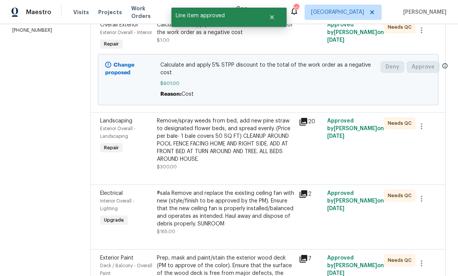
click at [260, 163] on div "Remove/spray weeds from bed, add new pine straw to designated flower beds, and …" at bounding box center [225, 140] width 137 height 46
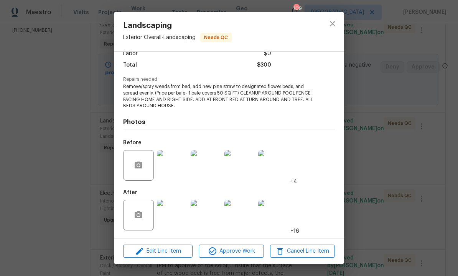
scroll to position [59, 0]
click at [234, 250] on span "Approve Work" at bounding box center [231, 252] width 60 height 10
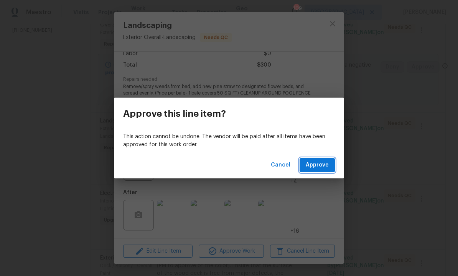
click at [317, 165] on span "Approve" at bounding box center [317, 166] width 23 height 10
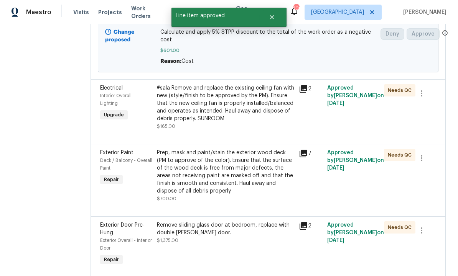
scroll to position [166, 0]
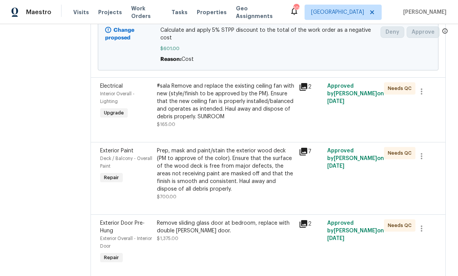
click at [257, 121] on div "#sala Remove and replace the existing ceiling fan with new (style/finish to be …" at bounding box center [225, 101] width 137 height 38
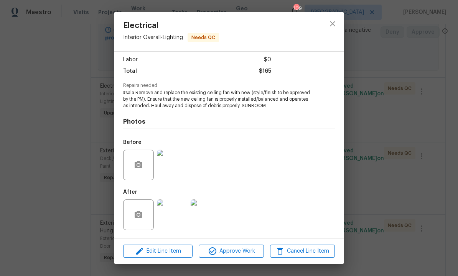
scroll to position [53, 0]
click at [175, 214] on img at bounding box center [172, 215] width 31 height 31
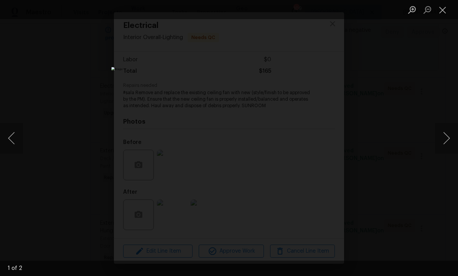
click at [444, 9] on button "Close lightbox" at bounding box center [442, 9] width 15 height 13
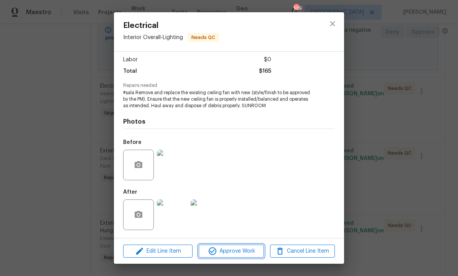
click at [239, 249] on span "Approve Work" at bounding box center [231, 252] width 60 height 10
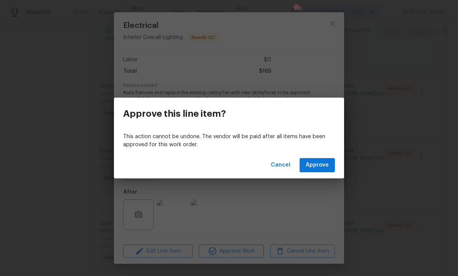
click at [314, 166] on span "Approve" at bounding box center [317, 166] width 23 height 10
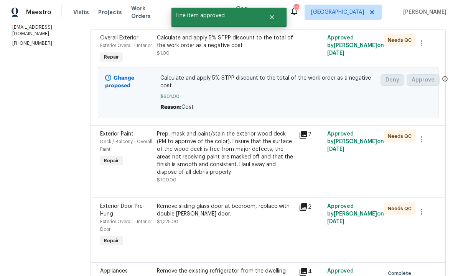
scroll to position [143, 0]
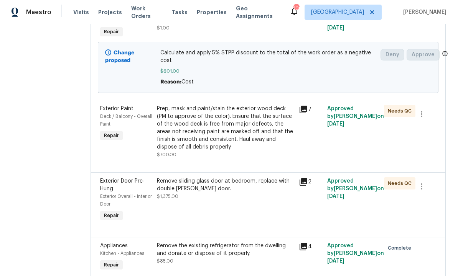
click at [245, 150] on div "Prep, mask and paint/stain the exterior wood deck (PM to approve of the color).…" at bounding box center [225, 128] width 137 height 46
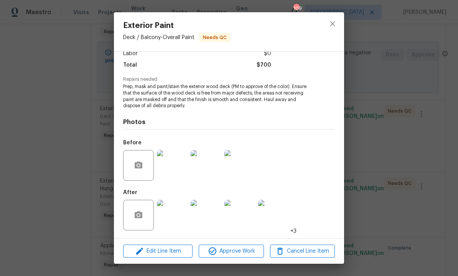
scroll to position [59, 0]
click at [236, 249] on span "Approve Work" at bounding box center [231, 252] width 60 height 10
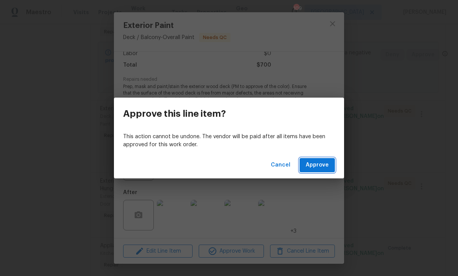
click at [313, 166] on span "Approve" at bounding box center [317, 166] width 23 height 10
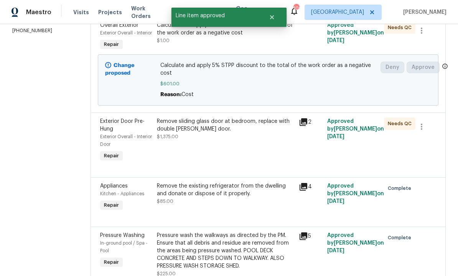
scroll to position [142, 0]
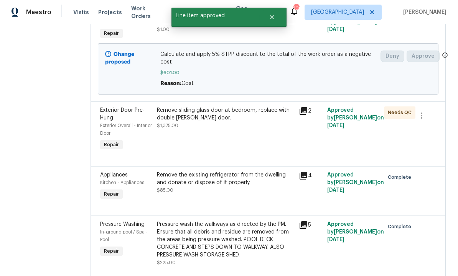
click at [250, 154] on div "Remove sliding glass door at bedroom, replace with double hung French door. $1,…" at bounding box center [226, 129] width 142 height 51
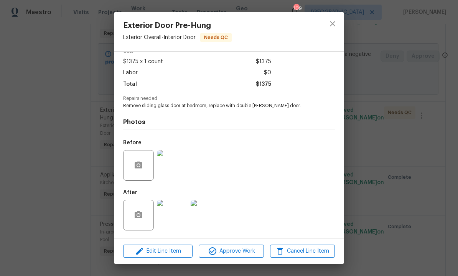
scroll to position [40, 0]
click at [228, 251] on span "Approve Work" at bounding box center [231, 252] width 60 height 10
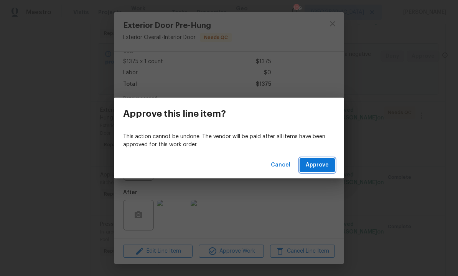
click at [316, 168] on span "Approve" at bounding box center [317, 166] width 23 height 10
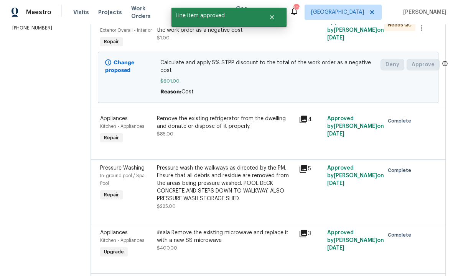
scroll to position [140, 0]
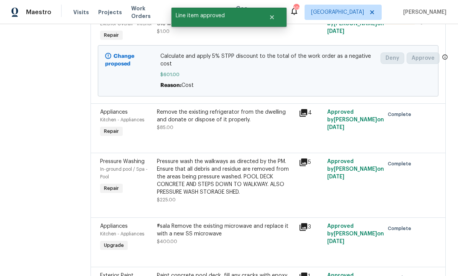
click at [260, 132] on div "Remove the existing refrigerator from the dwelling and donate or dispose of it …" at bounding box center [225, 120] width 137 height 23
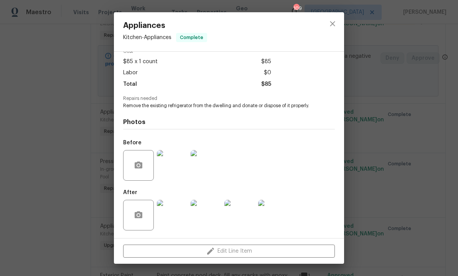
scroll to position [40, 0]
click at [332, 23] on icon "close" at bounding box center [332, 23] width 9 height 9
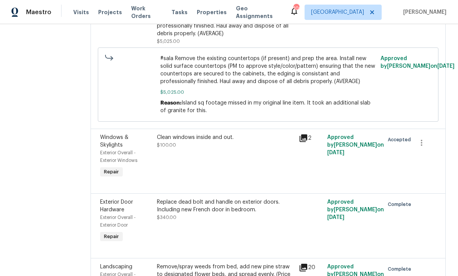
scroll to position [1033, 0]
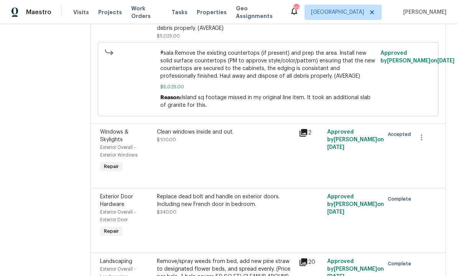
click at [254, 177] on div "Clean windows inside and out. $100.00" at bounding box center [226, 151] width 142 height 51
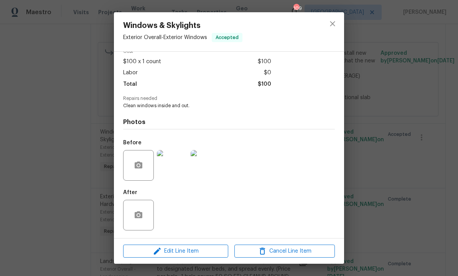
scroll to position [40, 0]
click at [331, 24] on icon "close" at bounding box center [332, 23] width 9 height 9
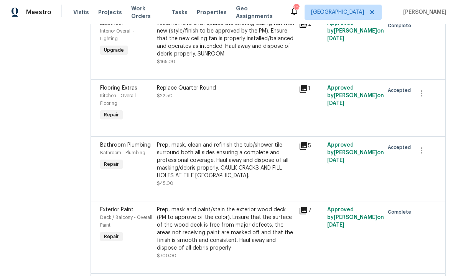
scroll to position [1351, 0]
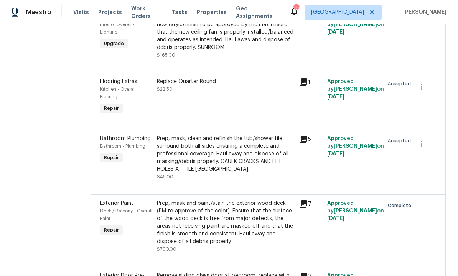
click at [286, 118] on div "Replace Quarter Round $22.50" at bounding box center [226, 97] width 142 height 43
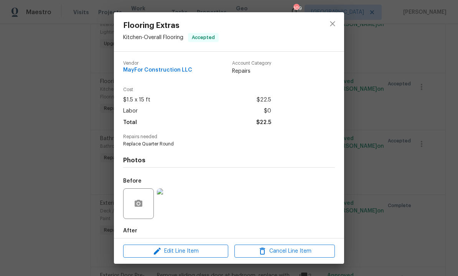
click at [383, 144] on div "Flooring Extras Kitchen - Overall Flooring Accepted Vendor MayFor Construction …" at bounding box center [229, 138] width 458 height 276
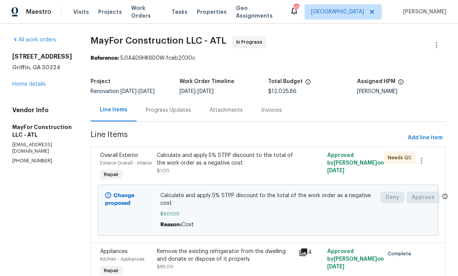
scroll to position [0, 0]
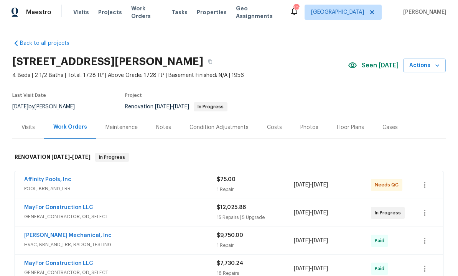
click at [273, 130] on div "Costs" at bounding box center [274, 128] width 15 height 8
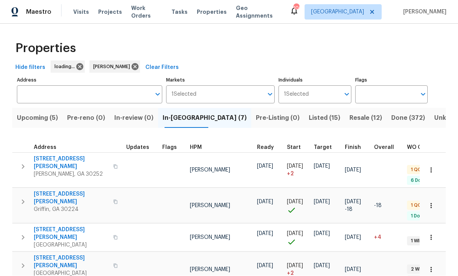
scroll to position [0, 0]
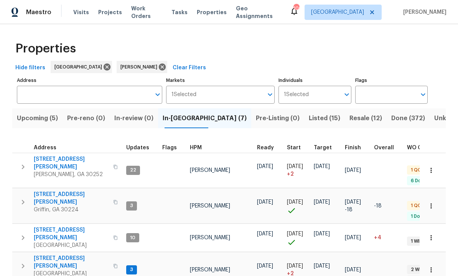
click at [62, 160] on span "[STREET_ADDRESS][PERSON_NAME]" at bounding box center [71, 163] width 75 height 15
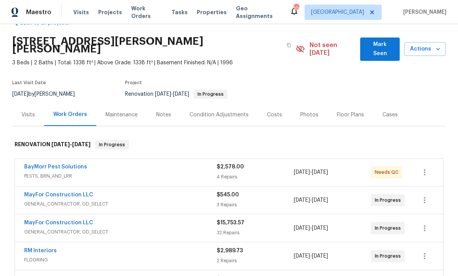
scroll to position [25, 0]
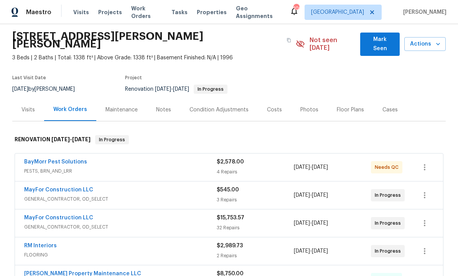
click at [68, 160] on link "BayMorr Pest Solutions" at bounding box center [55, 162] width 63 height 5
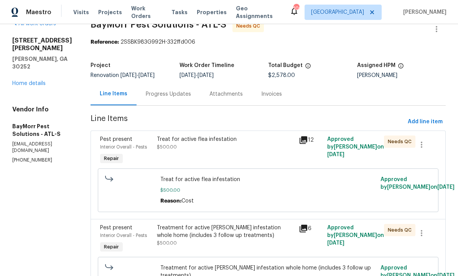
scroll to position [17, 0]
click at [168, 93] on div "Progress Updates" at bounding box center [168, 94] width 45 height 8
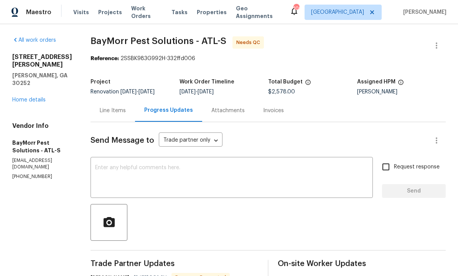
click at [108, 109] on div "Line Items" at bounding box center [113, 111] width 26 height 8
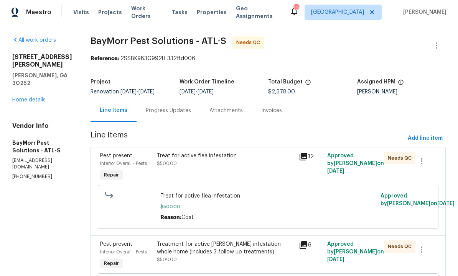
click at [258, 170] on div "Treat for active flea infestation $500.00" at bounding box center [226, 167] width 142 height 35
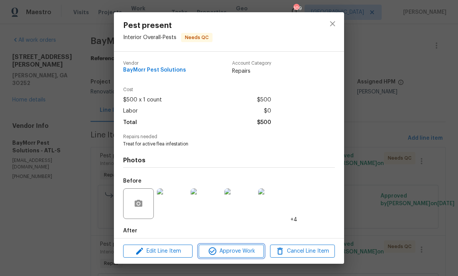
click at [236, 250] on span "Approve Work" at bounding box center [231, 252] width 60 height 10
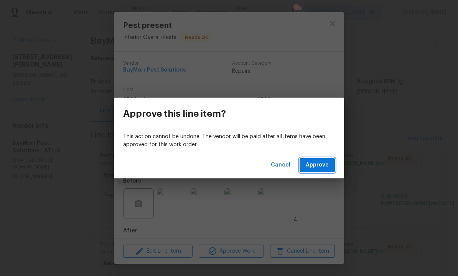
click at [317, 166] on span "Approve" at bounding box center [317, 166] width 23 height 10
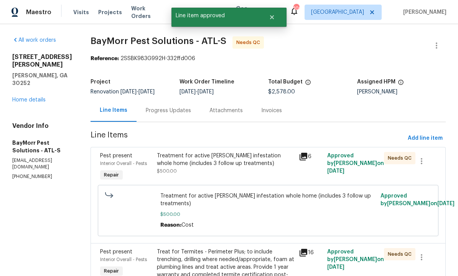
click at [245, 166] on div "Treatment for active [PERSON_NAME] infestation whole home (includes 3 follow up…" at bounding box center [225, 159] width 137 height 15
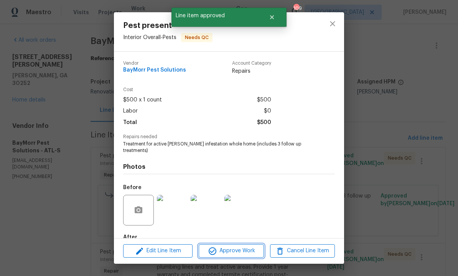
click at [230, 252] on span "Approve Work" at bounding box center [231, 252] width 60 height 10
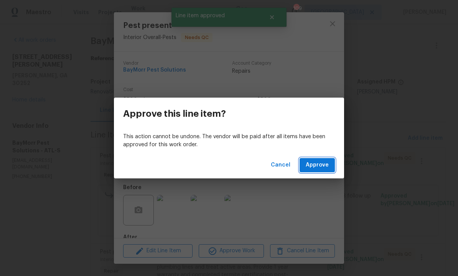
click at [321, 165] on span "Approve" at bounding box center [317, 166] width 23 height 10
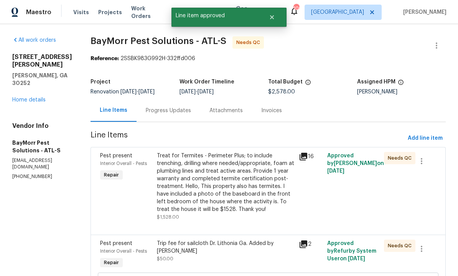
click at [248, 184] on div "Treat for Termites - Perimeter Plus; to include trenching, drilling where neede…" at bounding box center [225, 182] width 137 height 61
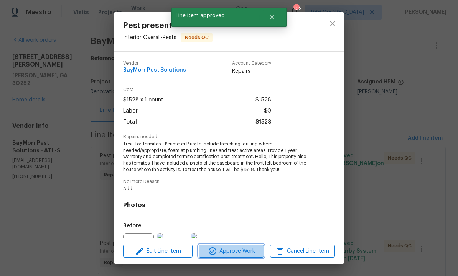
click at [232, 256] on span "Approve Work" at bounding box center [231, 252] width 60 height 10
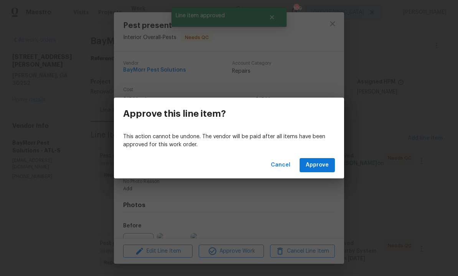
click at [315, 167] on span "Approve" at bounding box center [317, 166] width 23 height 10
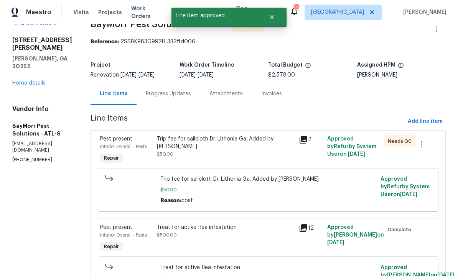
scroll to position [26, 0]
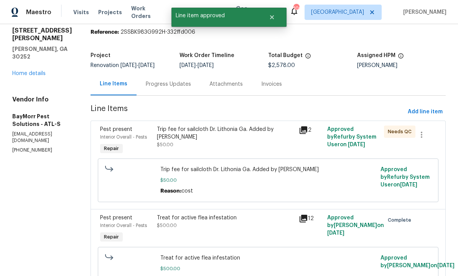
click at [250, 146] on div "Trip fee for sailcloth Dr. Lithonia Ga. Added by [PERSON_NAME] $50.00" at bounding box center [225, 137] width 137 height 23
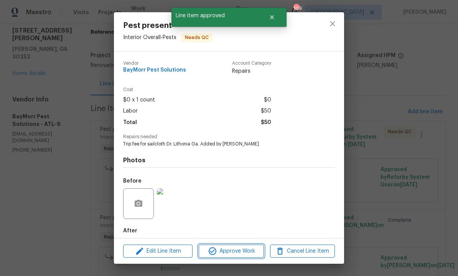
click at [237, 252] on span "Approve Work" at bounding box center [231, 252] width 60 height 10
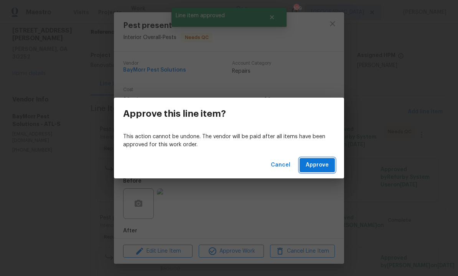
click at [317, 165] on span "Approve" at bounding box center [317, 166] width 23 height 10
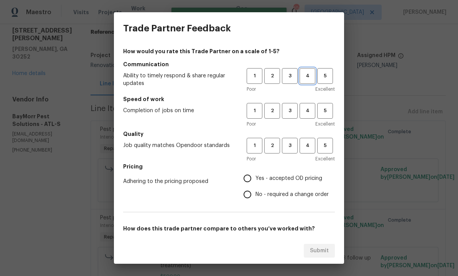
click at [309, 79] on span "4" at bounding box center [307, 76] width 14 height 9
click at [309, 108] on span "4" at bounding box center [307, 111] width 14 height 9
click at [308, 145] on span "4" at bounding box center [307, 146] width 14 height 9
click at [247, 177] on input "Yes - accepted OD pricing" at bounding box center [247, 179] width 16 height 16
radio input "true"
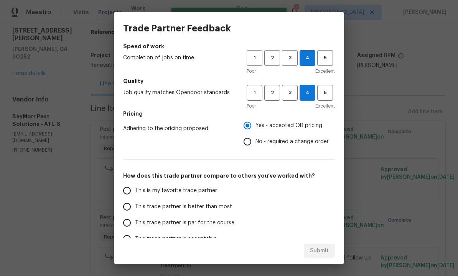
scroll to position [70, 0]
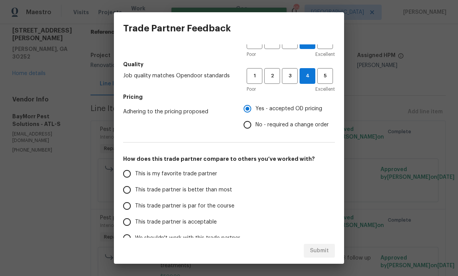
click at [130, 196] on input "This trade partner is better than most" at bounding box center [127, 190] width 16 height 16
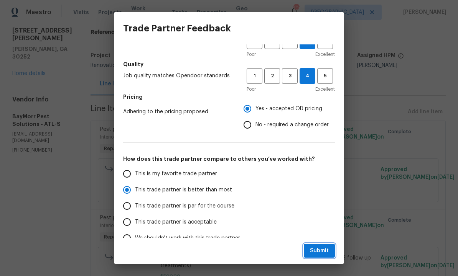
click at [321, 253] on span "Submit" at bounding box center [319, 252] width 19 height 10
radio input "true"
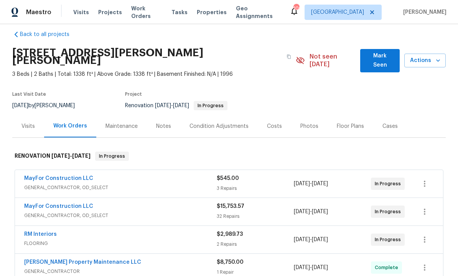
scroll to position [10, 0]
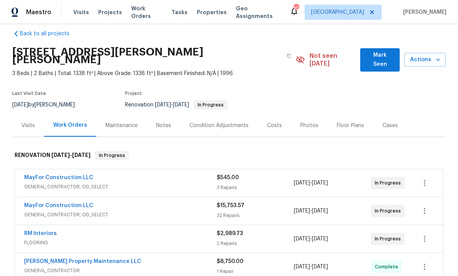
click at [381, 56] on span "Mark Seen" at bounding box center [379, 60] width 27 height 19
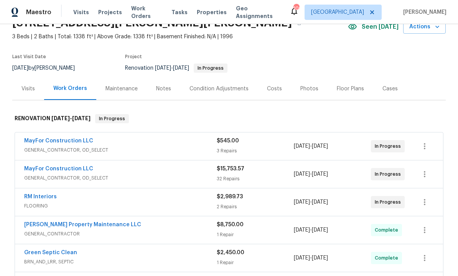
scroll to position [86, 0]
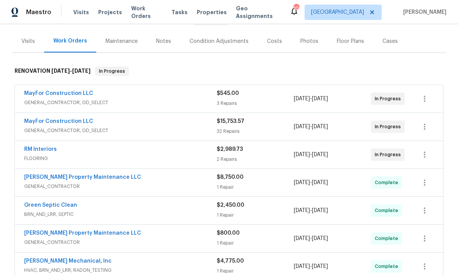
click at [45, 150] on link "RM Interiors" at bounding box center [40, 149] width 33 height 5
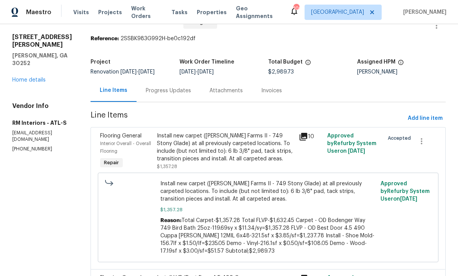
scroll to position [28, 0]
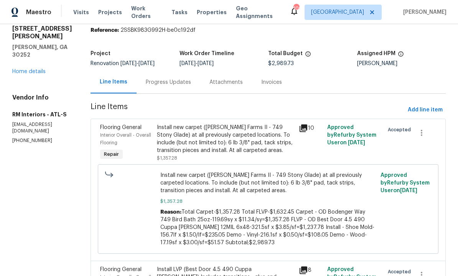
click at [166, 82] on div "Progress Updates" at bounding box center [168, 83] width 45 height 8
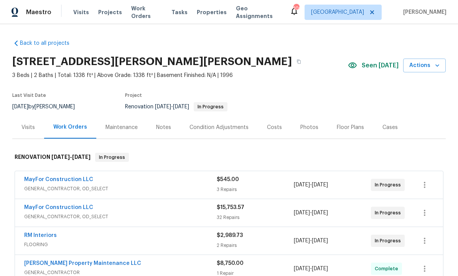
click at [164, 129] on div "Notes" at bounding box center [163, 128] width 15 height 8
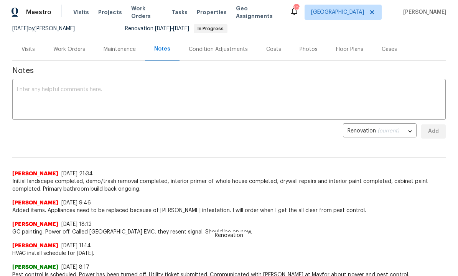
scroll to position [79, 0]
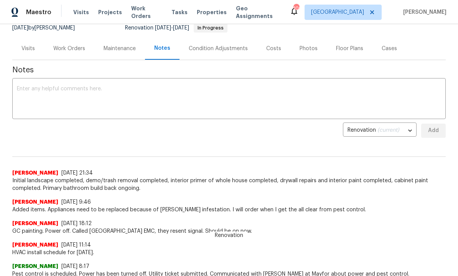
click at [81, 100] on textarea at bounding box center [229, 99] width 424 height 27
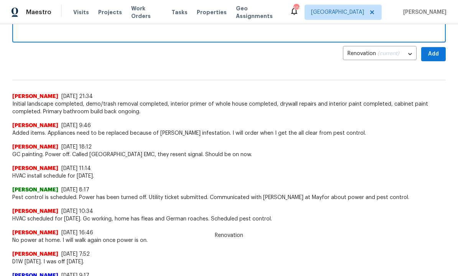
scroll to position [150, 0]
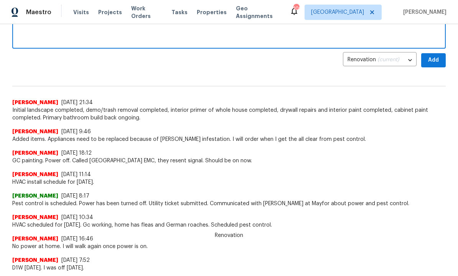
type textarea "Pest control gave all clear [DATE]. Setting up flooring and other items [DATE]."
click at [437, 61] on span "Add" at bounding box center [433, 61] width 12 height 10
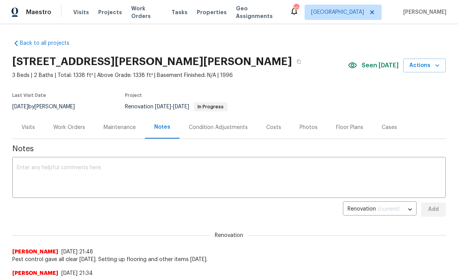
scroll to position [0, 0]
click at [72, 128] on div "Work Orders" at bounding box center [69, 128] width 32 height 8
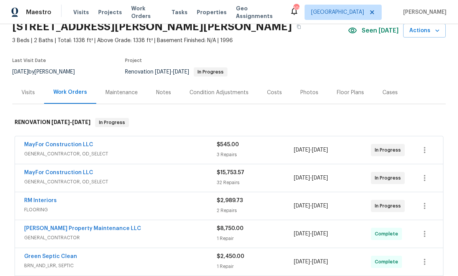
scroll to position [36, 0]
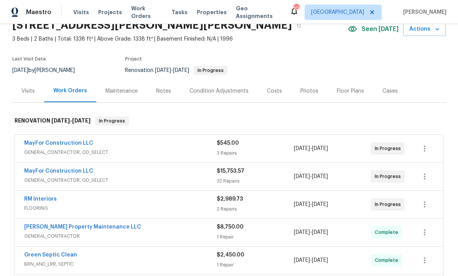
click at [81, 173] on link "MayFor Construction LLC" at bounding box center [58, 171] width 69 height 5
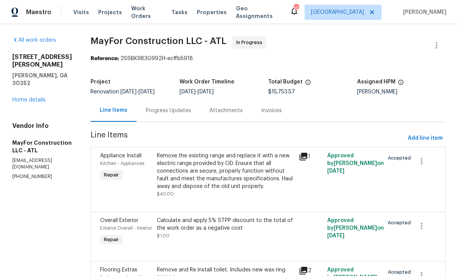
click at [188, 111] on div "Progress Updates" at bounding box center [168, 111] width 45 height 8
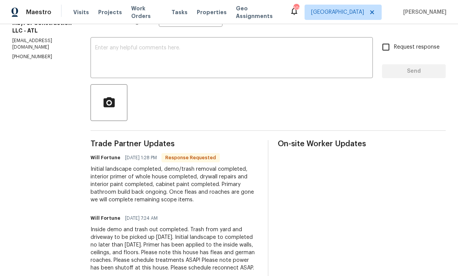
scroll to position [120, 0]
click at [165, 61] on textarea at bounding box center [231, 59] width 273 height 27
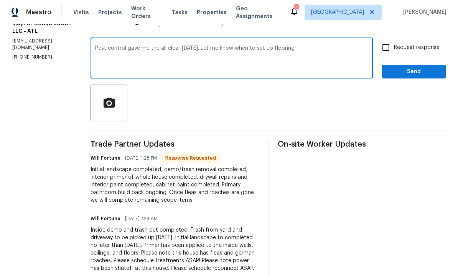
type textarea "Pest control gave me the all clear [DATE]. Let me know when to set up flooring."
click at [389, 51] on input "Request response" at bounding box center [386, 47] width 16 height 16
checkbox input "true"
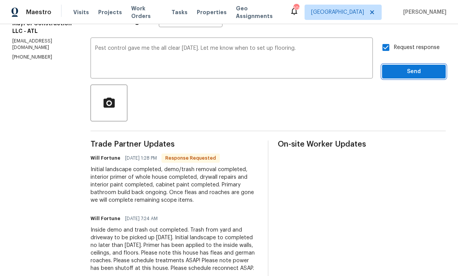
click at [412, 73] on span "Send" at bounding box center [413, 72] width 51 height 10
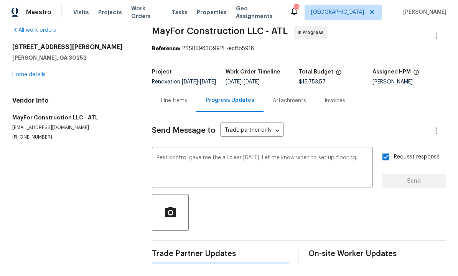
scroll to position [0, 0]
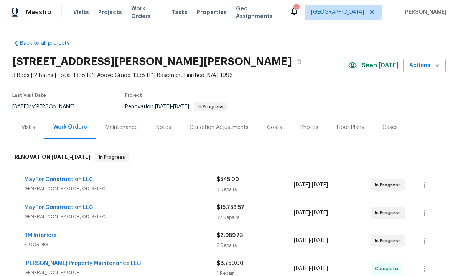
click at [76, 209] on link "MayFor Construction LLC" at bounding box center [58, 207] width 69 height 5
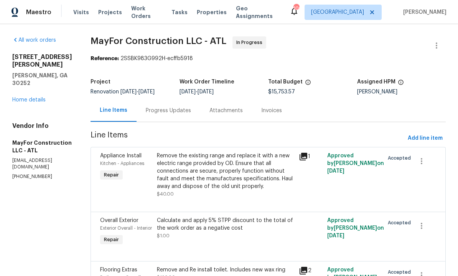
click at [188, 111] on div "Progress Updates" at bounding box center [168, 111] width 45 height 8
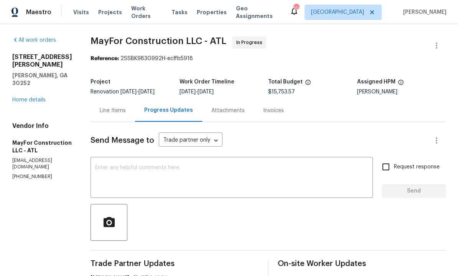
click at [181, 171] on textarea at bounding box center [231, 178] width 273 height 27
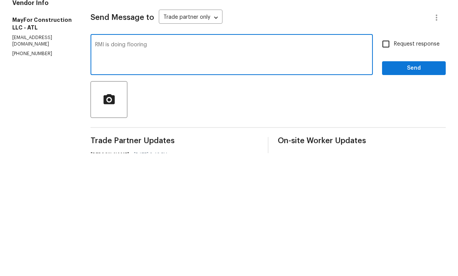
type textarea "RMI is doing flooring"
click at [387, 159] on input "Request response" at bounding box center [386, 167] width 16 height 16
checkbox input "true"
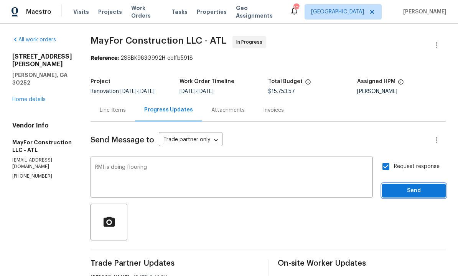
click at [406, 187] on span "Send" at bounding box center [413, 192] width 51 height 10
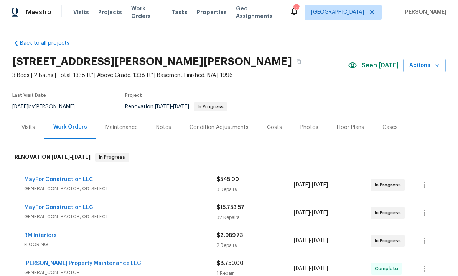
click at [55, 181] on link "MayFor Construction LLC" at bounding box center [58, 179] width 69 height 5
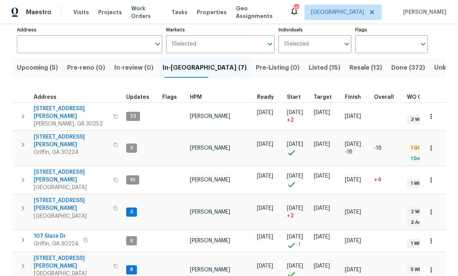
scroll to position [50, 0]
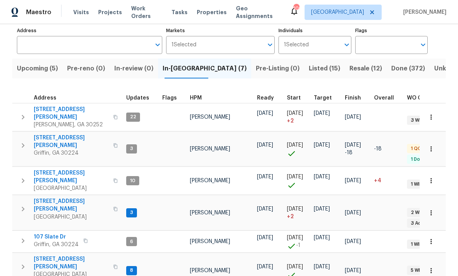
click at [56, 134] on span "[STREET_ADDRESS][PERSON_NAME]" at bounding box center [71, 141] width 75 height 15
click at [55, 234] on span "107 Slate Dr" at bounding box center [56, 238] width 45 height 8
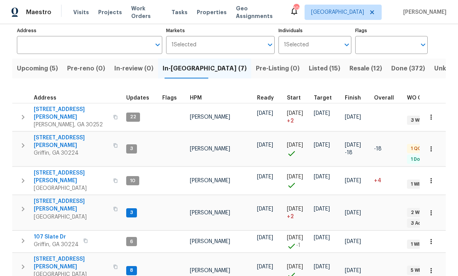
scroll to position [2, 0]
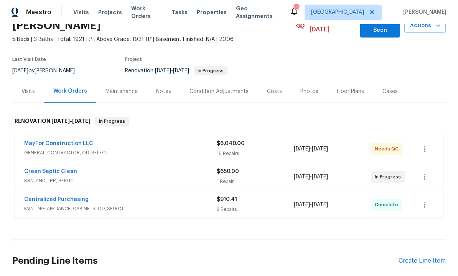
scroll to position [43, 0]
click at [76, 142] on link "MayFor Construction LLC" at bounding box center [58, 144] width 69 height 5
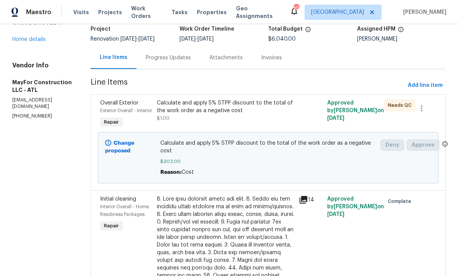
scroll to position [53, 0]
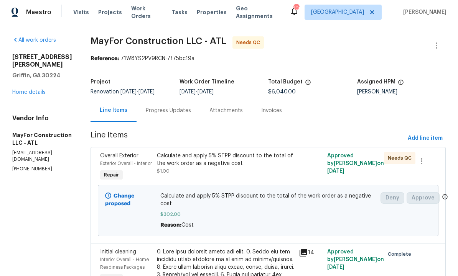
click at [179, 110] on div "Progress Updates" at bounding box center [168, 111] width 45 height 8
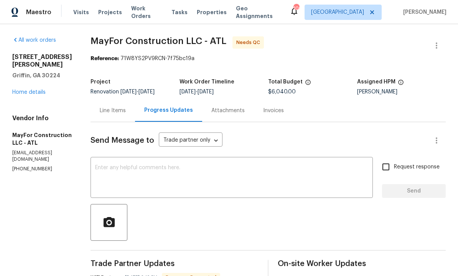
click at [175, 182] on textarea at bounding box center [231, 178] width 273 height 27
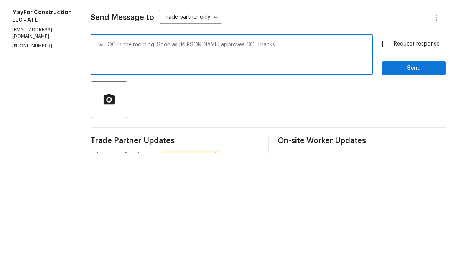
type textarea "I will QC in the morning. Soon as Cynthia approves CO. Thanks"
click at [390, 159] on input "Request response" at bounding box center [386, 167] width 16 height 16
checkbox input "true"
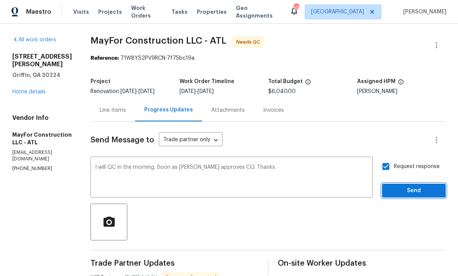
click at [410, 187] on span "Send" at bounding box center [413, 192] width 51 height 10
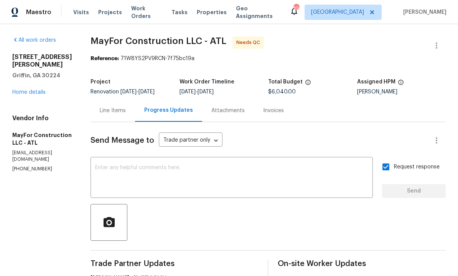
click at [119, 108] on div "Line Items" at bounding box center [113, 111] width 26 height 8
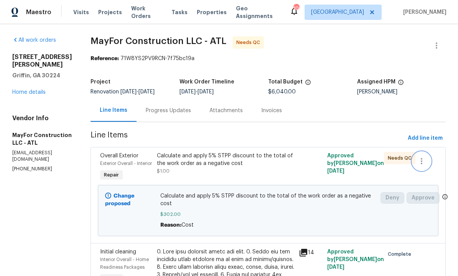
click at [421, 161] on icon "button" at bounding box center [421, 161] width 9 height 9
click at [423, 162] on li "Cancel" at bounding box center [428, 161] width 30 height 13
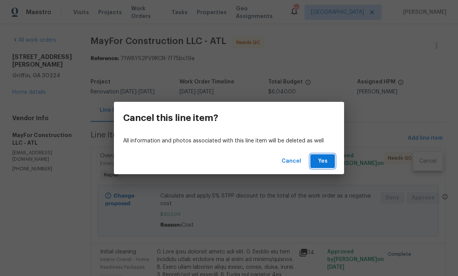
click at [320, 159] on span "Yes" at bounding box center [322, 162] width 12 height 10
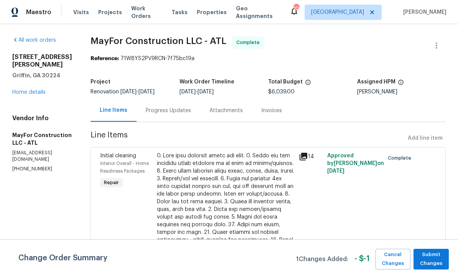
click at [420, 138] on div "Line Items Add line item" at bounding box center [268, 139] width 355 height 14
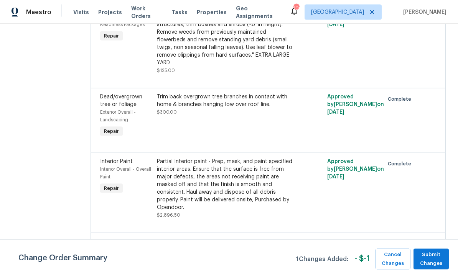
scroll to position [926, 0]
click at [387, 268] on span "Cancel Changes" at bounding box center [392, 260] width 27 height 18
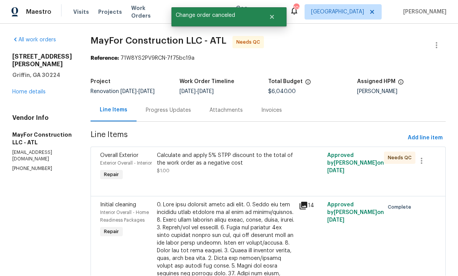
scroll to position [0, 0]
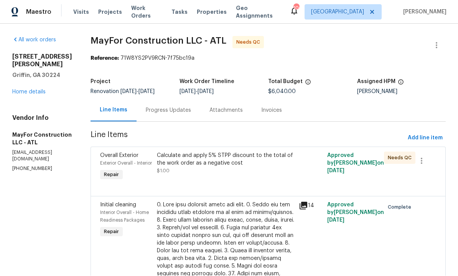
click at [224, 175] on div "Calculate and apply 5% STPP discount to the total of the work order as a negati…" at bounding box center [226, 167] width 142 height 35
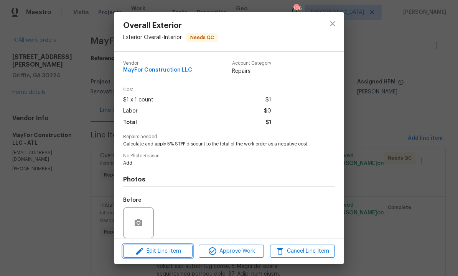
click at [168, 257] on span "Edit Line Item" at bounding box center [157, 252] width 65 height 10
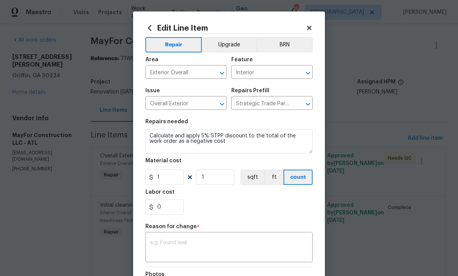
click at [365, 134] on body "Maestro Visits Projects Work Orders Tasks Properties Geo Assignments 106 Atlant…" at bounding box center [229, 138] width 458 height 276
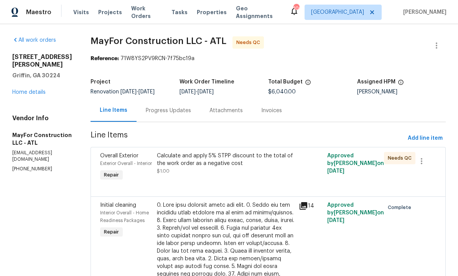
click at [229, 180] on div "Calculate and apply 5% STPP discount to the total of the work order as a negati…" at bounding box center [226, 167] width 142 height 35
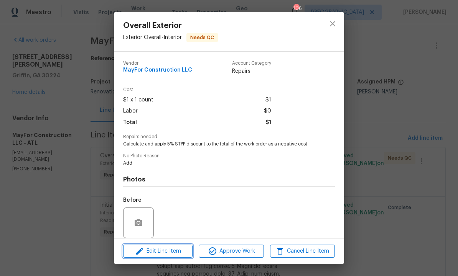
click at [164, 257] on span "Edit Line Item" at bounding box center [157, 252] width 65 height 10
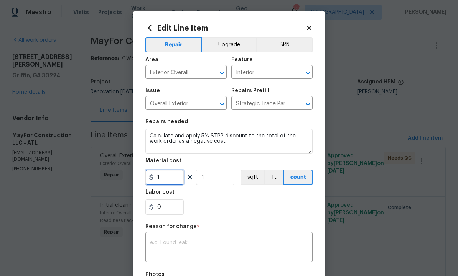
click at [173, 183] on input "1" at bounding box center [164, 177] width 38 height 15
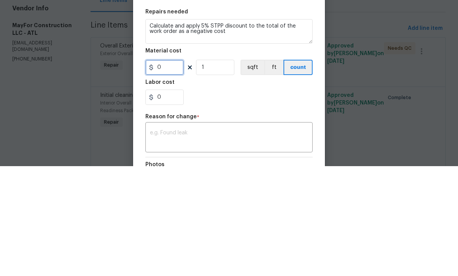
click at [155, 170] on input "0" at bounding box center [164, 177] width 38 height 15
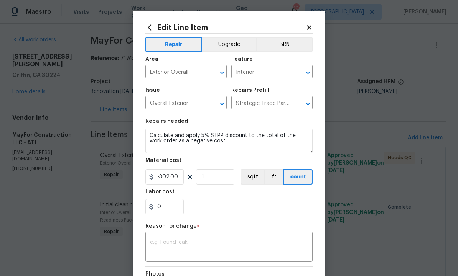
click at [199, 247] on textarea at bounding box center [229, 248] width 158 height 16
type input "-302"
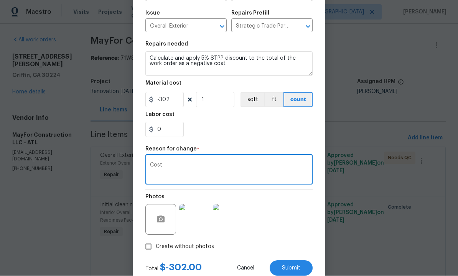
scroll to position [77, 0]
type textarea "Cost"
click at [286, 272] on span "Submit" at bounding box center [291, 270] width 18 height 6
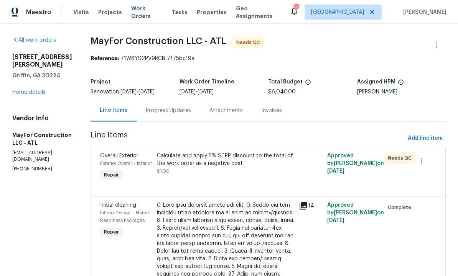
scroll to position [0, 0]
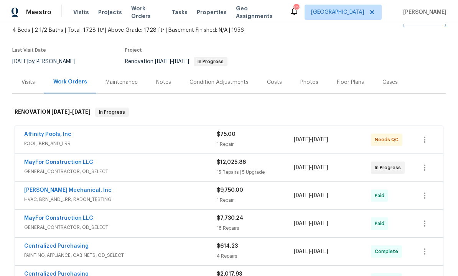
scroll to position [46, 0]
click at [73, 163] on link "MayFor Construction LLC" at bounding box center [58, 162] width 69 height 5
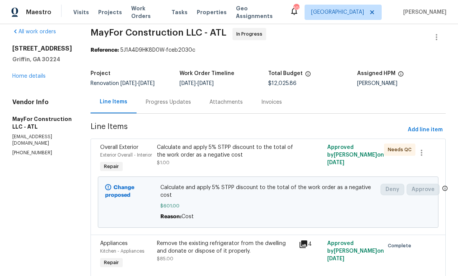
scroll to position [11, 0]
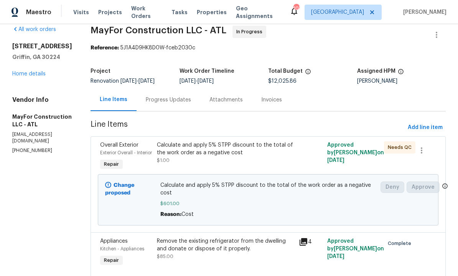
click at [240, 165] on div "Calculate and apply 5% STPP discount to the total of the work order as a negati…" at bounding box center [225, 153] width 137 height 23
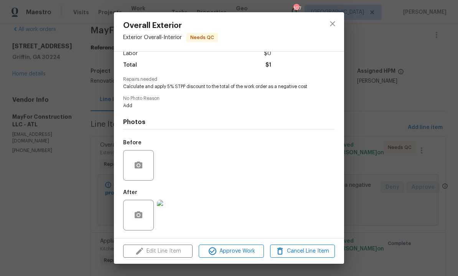
scroll to position [59, 0]
click at [154, 250] on div "Edit Line Item Approve Work Cancel Line Item" at bounding box center [229, 252] width 230 height 26
click at [334, 23] on icon "close" at bounding box center [332, 23] width 9 height 9
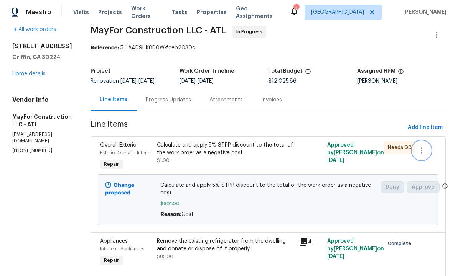
click at [422, 154] on icon "button" at bounding box center [422, 151] width 2 height 6
click at [427, 159] on li "Cancel" at bounding box center [428, 156] width 30 height 13
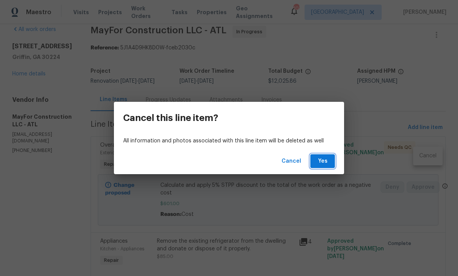
click at [321, 161] on span "Yes" at bounding box center [322, 162] width 12 height 10
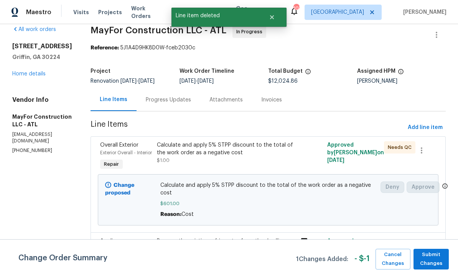
scroll to position [0, 0]
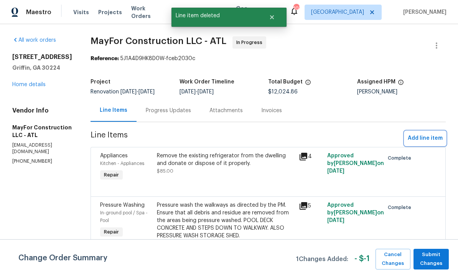
click at [421, 143] on span "Add line item" at bounding box center [425, 139] width 35 height 10
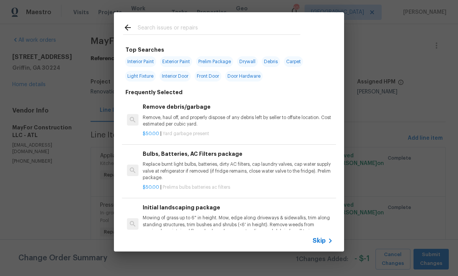
click at [178, 29] on input "text" at bounding box center [219, 29] width 163 height 12
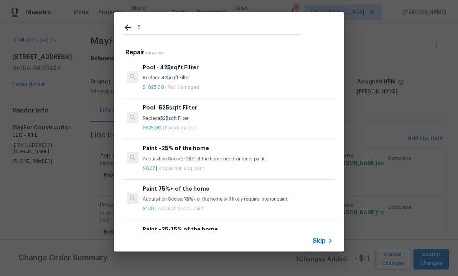
type input "5%"
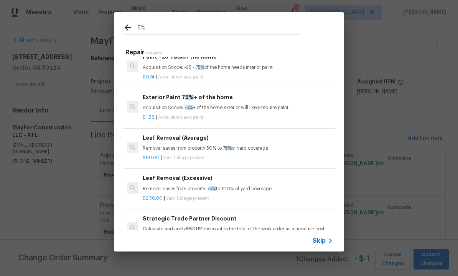
scroll to position [91, 0]
click at [213, 221] on h6 "Strategic Trade Partner Discount" at bounding box center [238, 219] width 190 height 8
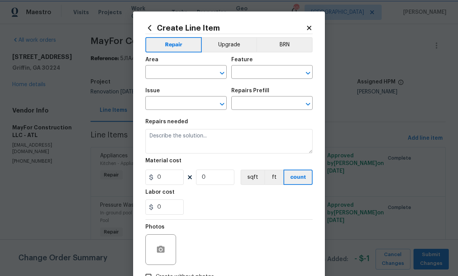
type input "Overall Exterior"
type input "Strategic Trade Partner Discount $1.00"
type textarea "Calculate and apply 5% STPP discount to the total of the work order as a negati…"
type input "1"
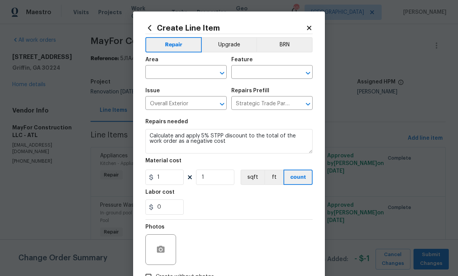
click at [178, 71] on input "text" at bounding box center [175, 73] width 60 height 12
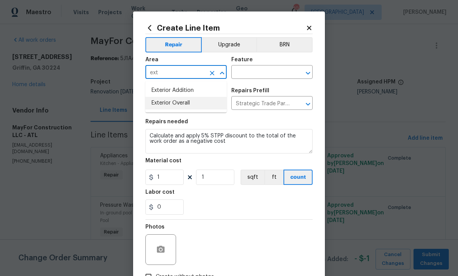
click at [184, 106] on li "Exterior Overall" at bounding box center [185, 103] width 81 height 13
type input "Exterior Overall"
click at [257, 70] on input "text" at bounding box center [261, 73] width 60 height 12
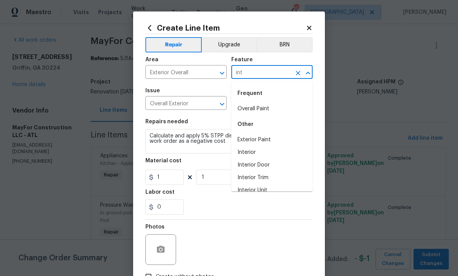
click at [290, 93] on div "Frequent" at bounding box center [271, 93] width 81 height 18
click at [258, 150] on li "Interior" at bounding box center [271, 152] width 81 height 13
type input "Interior"
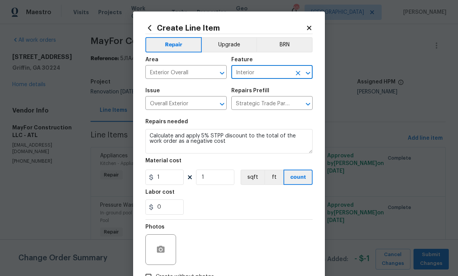
scroll to position [0, 0]
click at [172, 182] on input "1" at bounding box center [164, 177] width 38 height 15
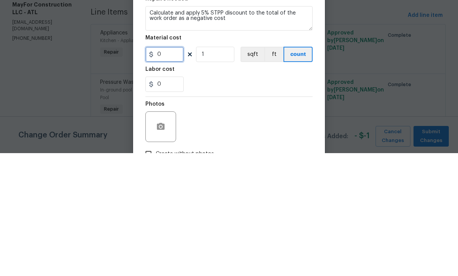
click at [157, 170] on input "0" at bounding box center [164, 177] width 38 height 15
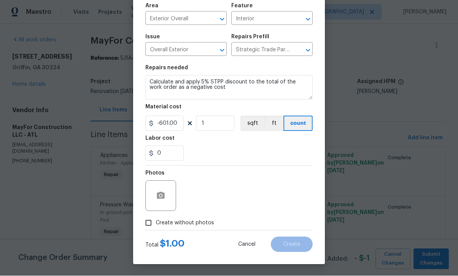
scroll to position [55, 0]
click at [160, 195] on circle "button" at bounding box center [161, 196] width 2 height 2
type input "-601"
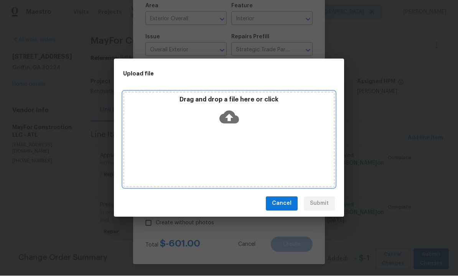
click at [232, 115] on icon at bounding box center [229, 117] width 20 height 13
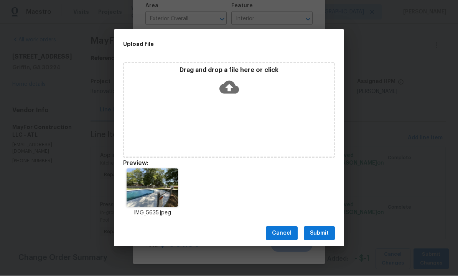
click at [321, 235] on span "Submit" at bounding box center [319, 234] width 19 height 10
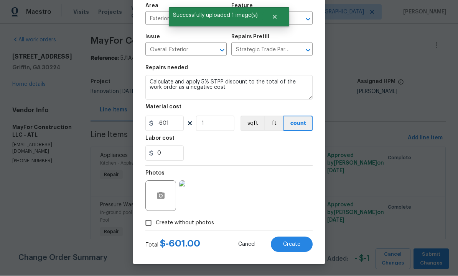
click at [290, 247] on span "Create" at bounding box center [291, 245] width 17 height 6
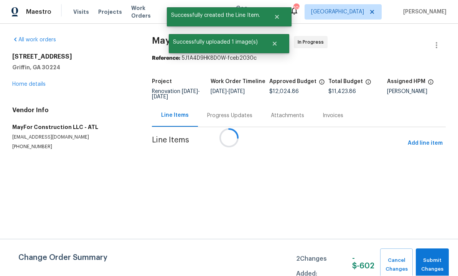
scroll to position [0, 0]
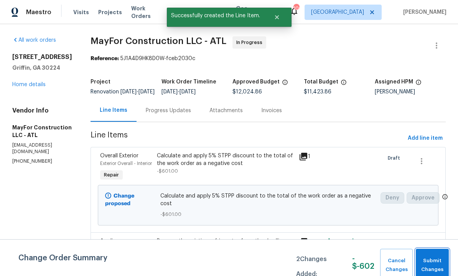
click at [432, 260] on span "Submit Changes" at bounding box center [432, 266] width 25 height 18
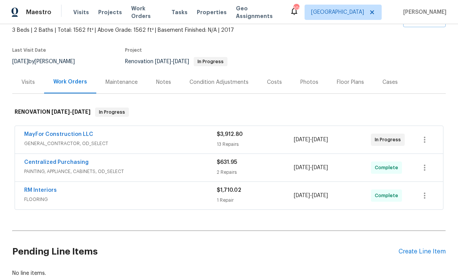
scroll to position [43, 0]
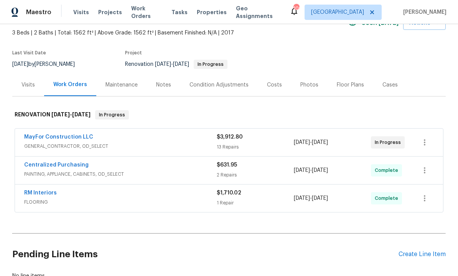
click at [58, 137] on link "MayFor Construction LLC" at bounding box center [58, 137] width 69 height 5
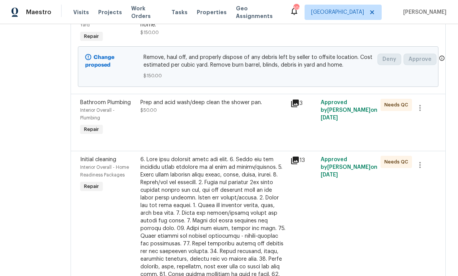
scroll to position [368, 0]
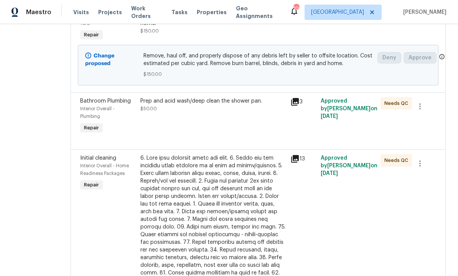
click at [260, 138] on div "Prep and acid wash/deep clean the shower pan. $50.00" at bounding box center [213, 116] width 150 height 43
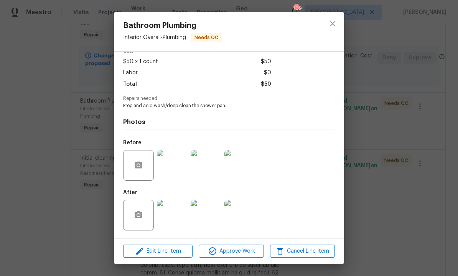
scroll to position [40, 0]
click at [175, 214] on img at bounding box center [172, 215] width 31 height 31
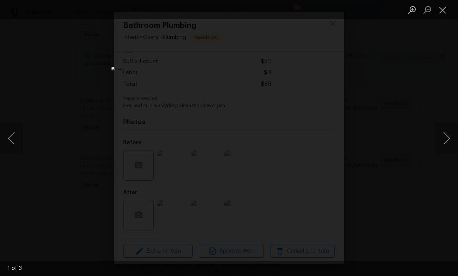
click at [445, 142] on button "Next image" at bounding box center [446, 138] width 23 height 31
click at [443, 142] on button "Next image" at bounding box center [446, 138] width 23 height 31
click at [441, 10] on button "Close lightbox" at bounding box center [442, 9] width 15 height 13
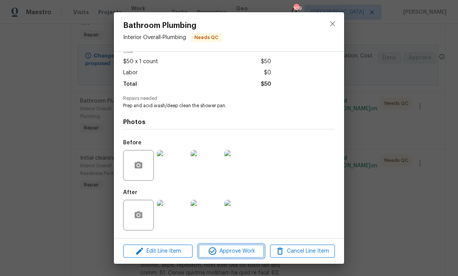
click at [234, 252] on span "Approve Work" at bounding box center [231, 252] width 60 height 10
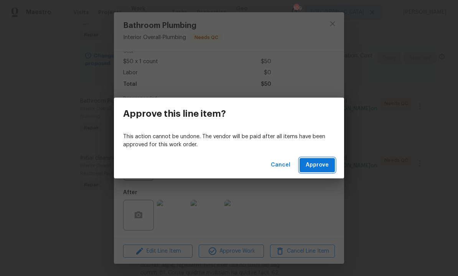
click at [318, 165] on span "Approve" at bounding box center [317, 166] width 23 height 10
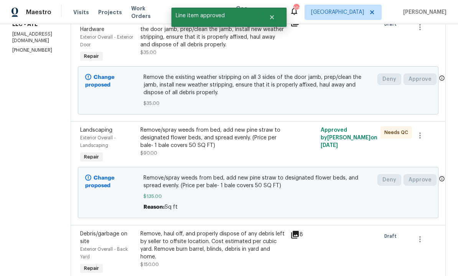
scroll to position [135, 0]
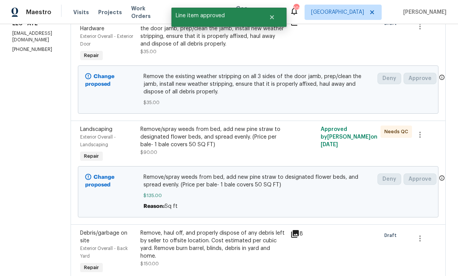
click at [254, 156] on div "Remove/spray weeds from bed, add new pine straw to designated flower beds, and …" at bounding box center [213, 141] width 146 height 31
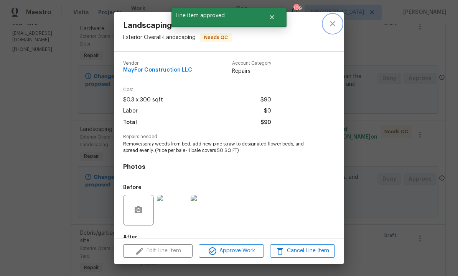
click at [337, 25] on button "close" at bounding box center [332, 24] width 18 height 18
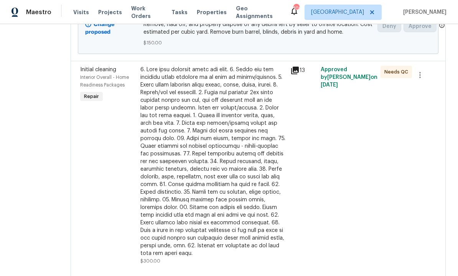
scroll to position [414, 0]
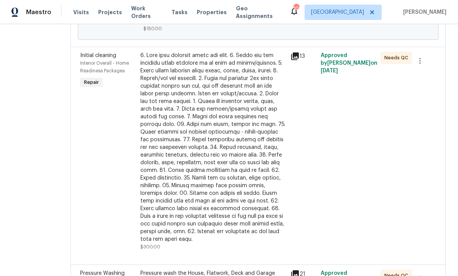
click at [256, 191] on div at bounding box center [213, 148] width 146 height 192
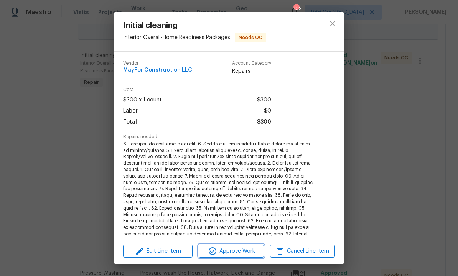
click at [235, 250] on span "Approve Work" at bounding box center [231, 252] width 60 height 10
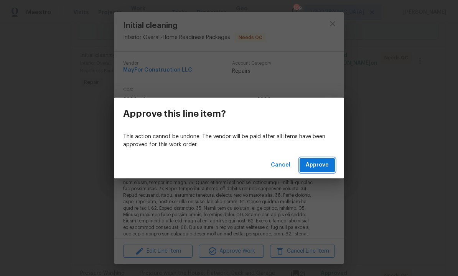
click at [312, 165] on span "Approve" at bounding box center [317, 166] width 23 height 10
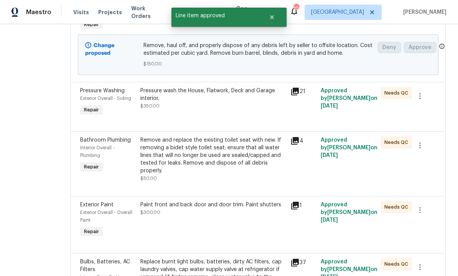
scroll to position [382, 0]
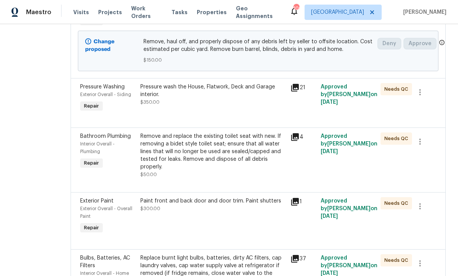
click at [246, 116] on div "Pressure wash the House, Flatwork, Deck and Garage interior. $350.00" at bounding box center [213, 98] width 150 height 35
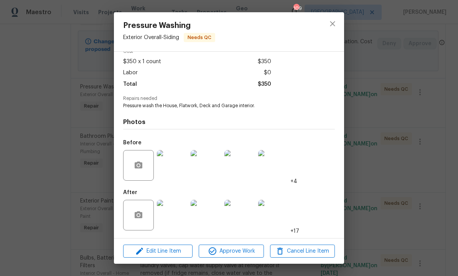
scroll to position [40, 0]
click at [240, 252] on span "Approve Work" at bounding box center [231, 252] width 60 height 10
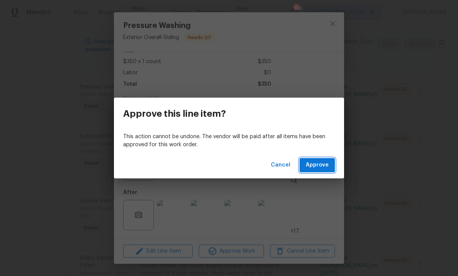
click at [321, 166] on span "Approve" at bounding box center [317, 166] width 23 height 10
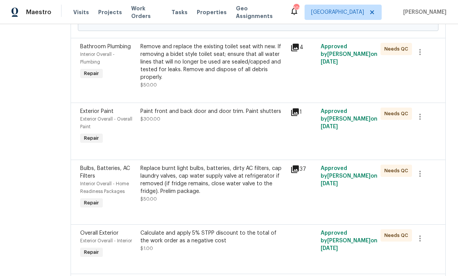
scroll to position [418, 0]
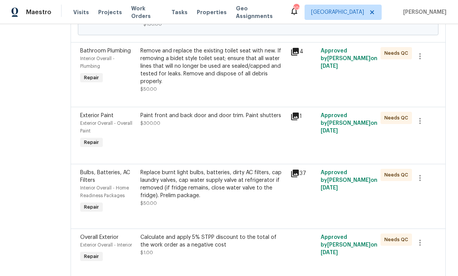
click at [241, 86] on div "Remove and replace the existing toilet seat with new. If removing a bidet style…" at bounding box center [213, 66] width 146 height 38
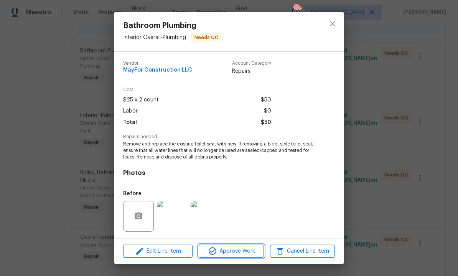
click at [239, 250] on span "Approve Work" at bounding box center [231, 252] width 60 height 10
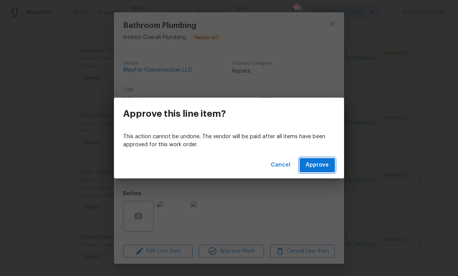
click at [323, 164] on span "Approve" at bounding box center [317, 166] width 23 height 10
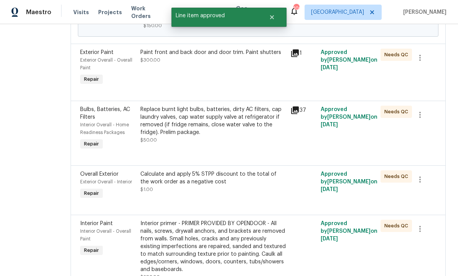
scroll to position [417, 0]
click at [248, 89] on div "Paint front and back door and door trim. Paint shutters $300.00" at bounding box center [213, 67] width 150 height 43
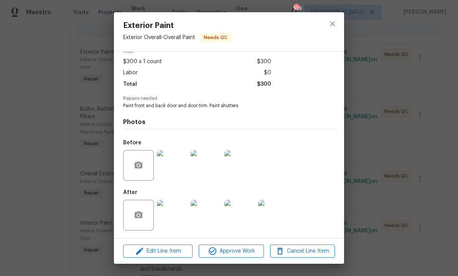
scroll to position [40, 0]
click at [239, 249] on span "Approve Work" at bounding box center [231, 252] width 60 height 10
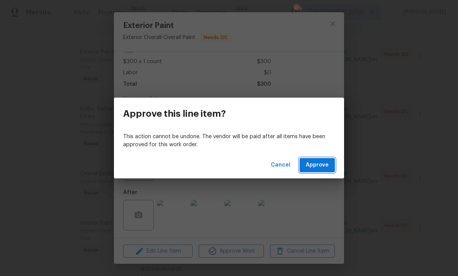
click at [319, 165] on span "Approve" at bounding box center [317, 166] width 23 height 10
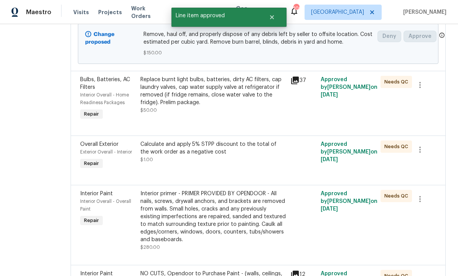
scroll to position [395, 0]
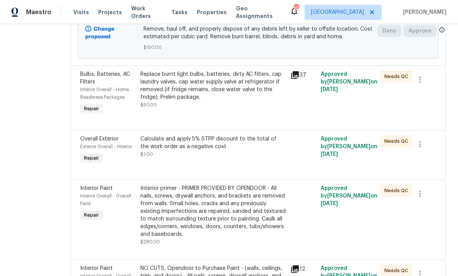
click at [247, 119] on div "Replace burnt light bulbs, batteries, dirty AC filters, cap laundry valves, cap…" at bounding box center [213, 93] width 150 height 51
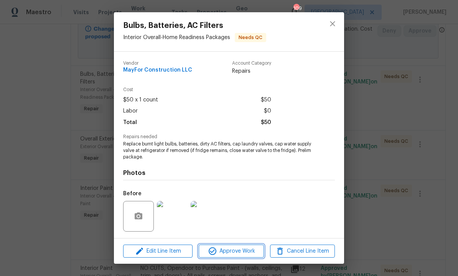
click at [237, 250] on span "Approve Work" at bounding box center [231, 252] width 60 height 10
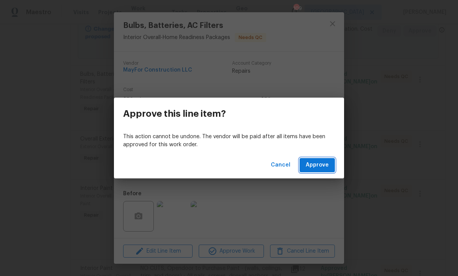
click at [319, 163] on span "Approve" at bounding box center [317, 166] width 23 height 10
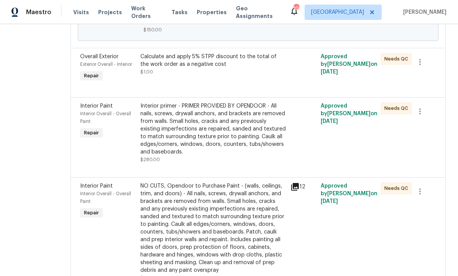
scroll to position [415, 0]
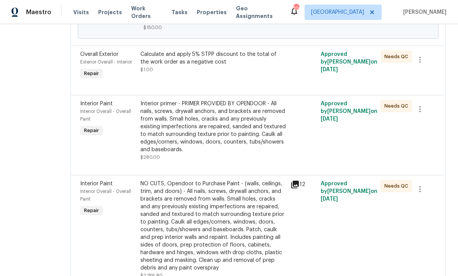
click at [251, 154] on div "Interior primer - PRIMER PROVIDED BY OPENDOOR - All nails, screws, drywall anch…" at bounding box center [213, 127] width 146 height 54
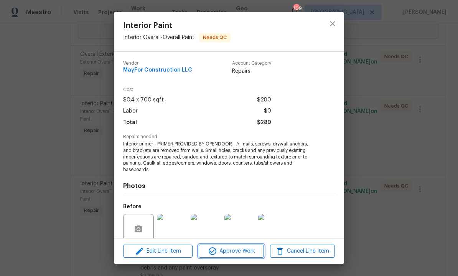
click at [236, 248] on span "Approve Work" at bounding box center [231, 252] width 60 height 10
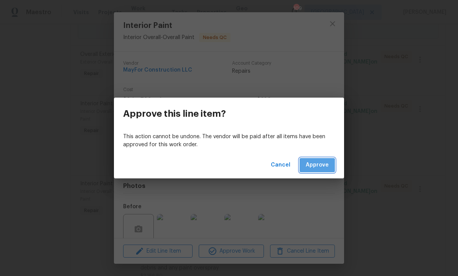
click at [318, 166] on span "Approve" at bounding box center [317, 166] width 23 height 10
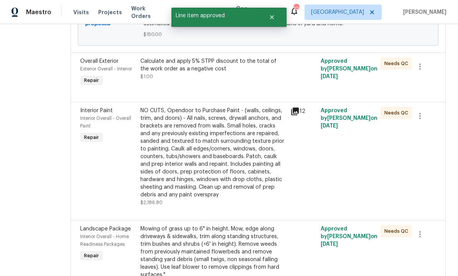
scroll to position [410, 0]
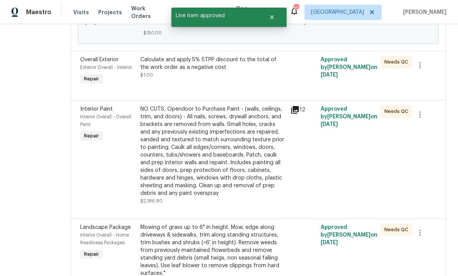
click at [254, 193] on div "NO CUTS, Opendoor to Purchase Paint - (walls, ceilings, trim, and doors) - All …" at bounding box center [213, 151] width 146 height 92
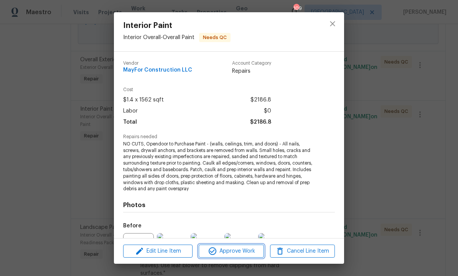
click at [241, 249] on span "Approve Work" at bounding box center [231, 252] width 60 height 10
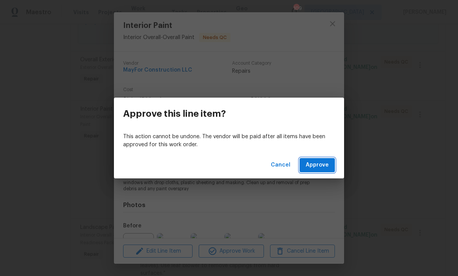
click at [320, 166] on span "Approve" at bounding box center [317, 166] width 23 height 10
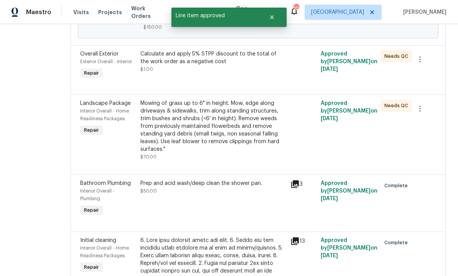
scroll to position [418, 0]
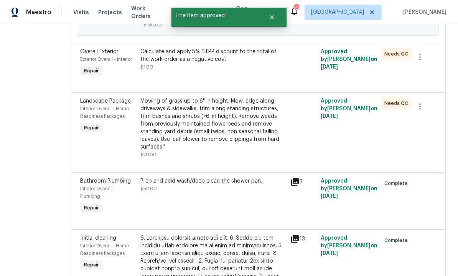
click at [262, 151] on div "Mowing of grass up to 6" in height. Mow, edge along driveways & sidewalks, trim…" at bounding box center [213, 124] width 146 height 54
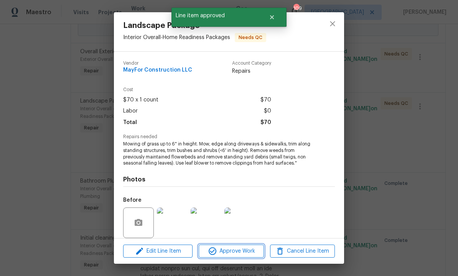
click at [237, 247] on span "Approve Work" at bounding box center [231, 252] width 60 height 10
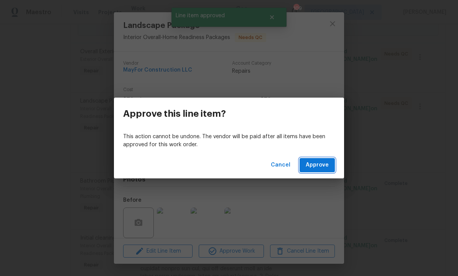
click at [318, 161] on span "Approve" at bounding box center [317, 166] width 23 height 10
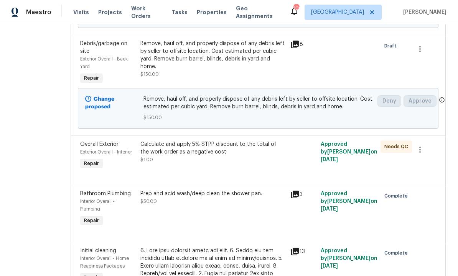
scroll to position [329, 0]
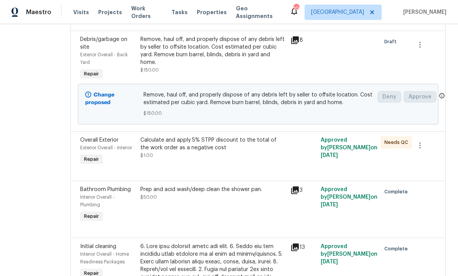
click at [242, 160] on div "Calculate and apply 5% STPP discount to the total of the work order as a negati…" at bounding box center [213, 148] width 146 height 23
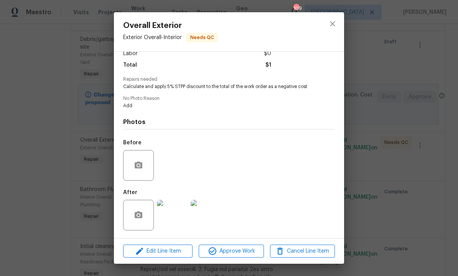
scroll to position [59, 0]
click at [172, 250] on span "Edit Line Item" at bounding box center [157, 252] width 65 height 10
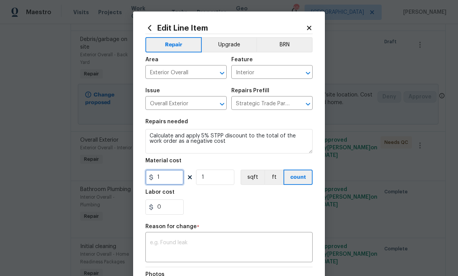
click at [166, 178] on input "1" at bounding box center [164, 177] width 38 height 15
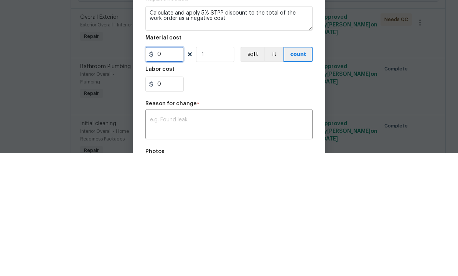
click at [155, 170] on input "0" at bounding box center [164, 177] width 38 height 15
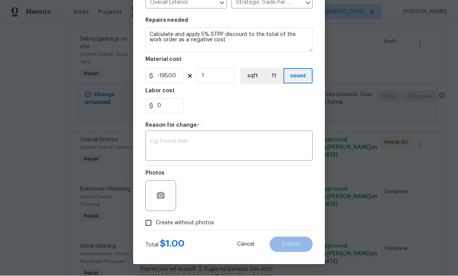
scroll to position [97, 0]
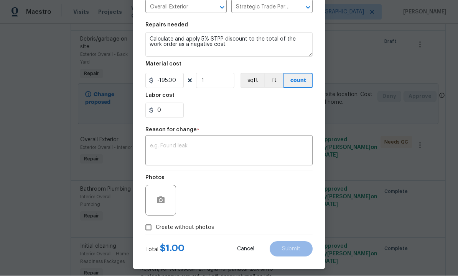
click at [211, 155] on textarea at bounding box center [229, 152] width 158 height 16
type input "-195"
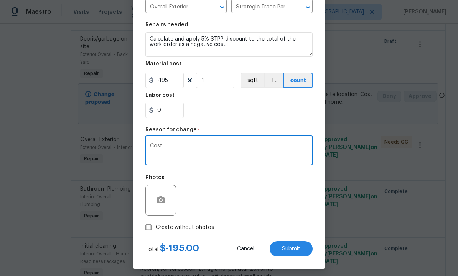
type textarea "Cost"
click at [290, 249] on span "Submit" at bounding box center [291, 250] width 18 height 6
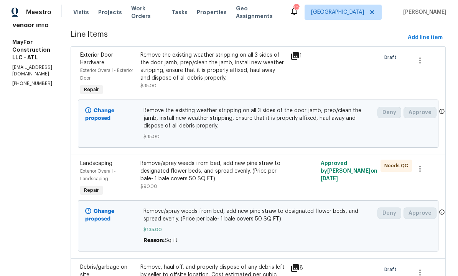
scroll to position [100, 0]
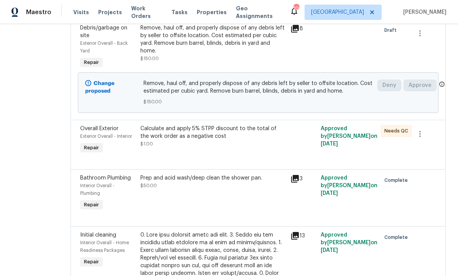
scroll to position [341, 0]
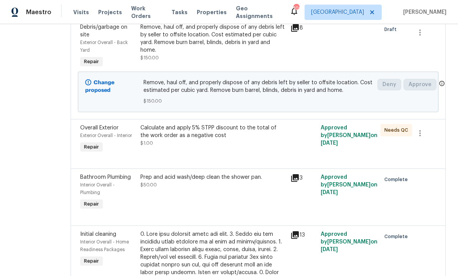
click at [244, 157] on div "Calculate and apply 5% STPP discount to the total of the work order as a negati…" at bounding box center [213, 139] width 150 height 35
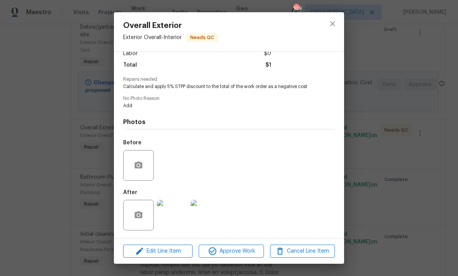
scroll to position [59, 0]
click at [165, 250] on span "Edit Line Item" at bounding box center [157, 252] width 65 height 10
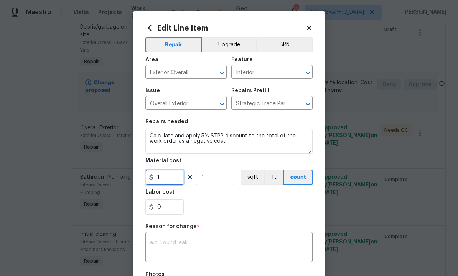
click at [165, 177] on input "1" at bounding box center [164, 177] width 38 height 15
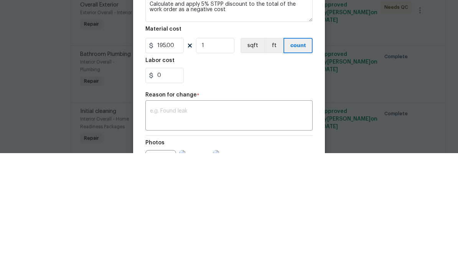
scroll to position [26, 0]
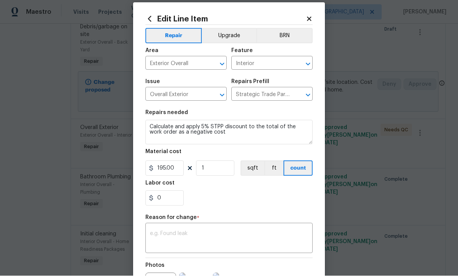
click at [197, 234] on textarea at bounding box center [229, 240] width 158 height 16
type input "195"
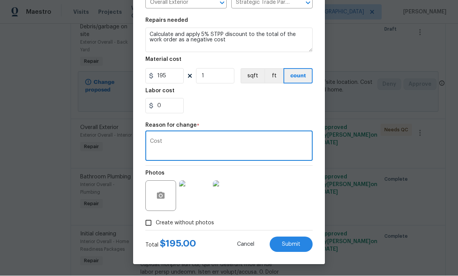
scroll to position [103, 0]
type textarea "Cost"
click at [155, 72] on input "195" at bounding box center [164, 76] width 38 height 15
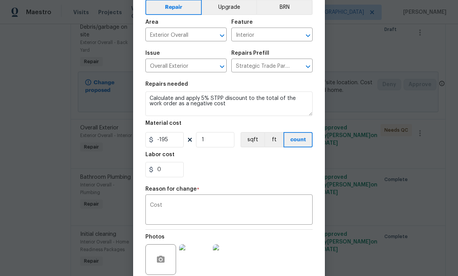
scroll to position [35, 0]
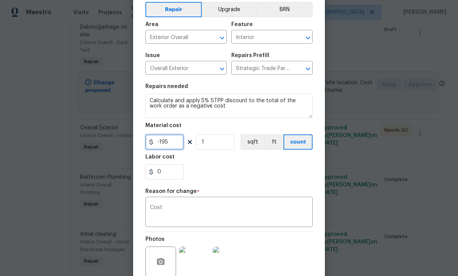
click at [173, 145] on input "-195" at bounding box center [164, 142] width 38 height 15
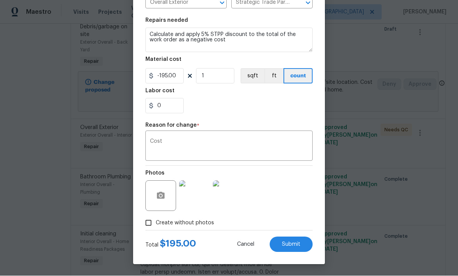
scroll to position [103, 0]
click at [290, 242] on span "Submit" at bounding box center [291, 245] width 18 height 6
type input "1"
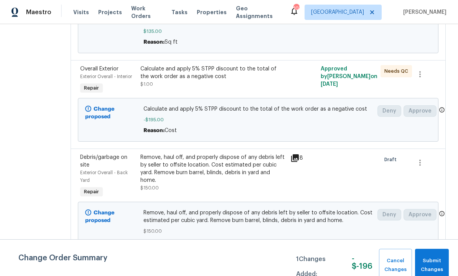
scroll to position [300, 0]
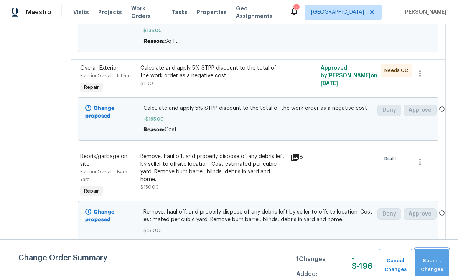
click at [431, 262] on span "Submit Changes" at bounding box center [432, 266] width 26 height 18
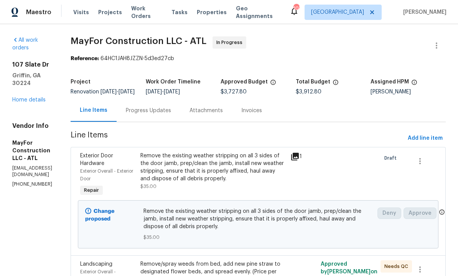
scroll to position [0, 0]
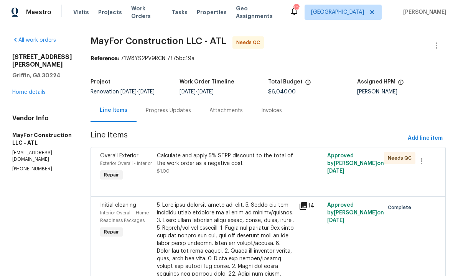
click at [246, 170] on div "Calculate and apply 5% STPP discount to the total of the work order as a negati…" at bounding box center [225, 163] width 137 height 23
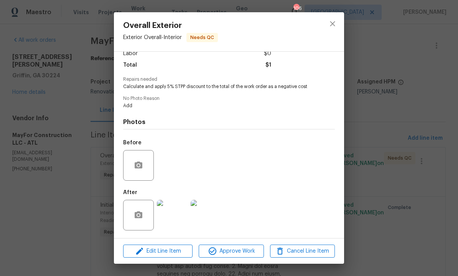
scroll to position [59, 0]
click at [163, 249] on span "Edit Line Item" at bounding box center [157, 252] width 65 height 10
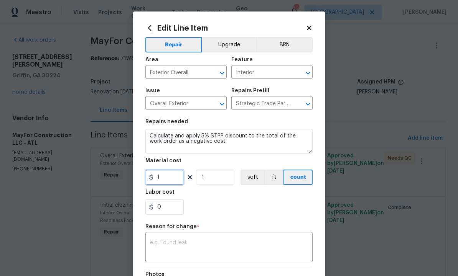
click at [168, 181] on input "1" at bounding box center [164, 177] width 38 height 15
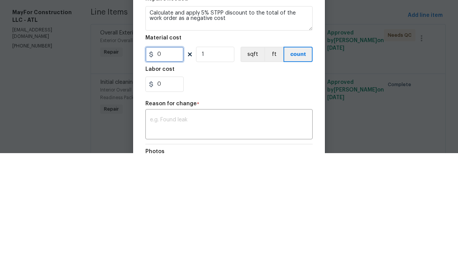
click at [155, 170] on input "0" at bounding box center [164, 177] width 38 height 15
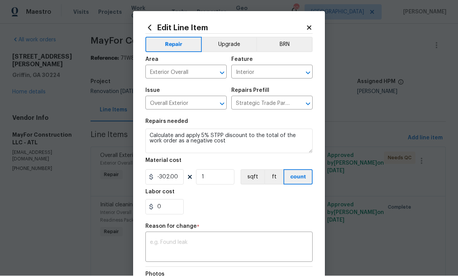
click at [212, 247] on textarea at bounding box center [229, 248] width 158 height 16
type input "-302"
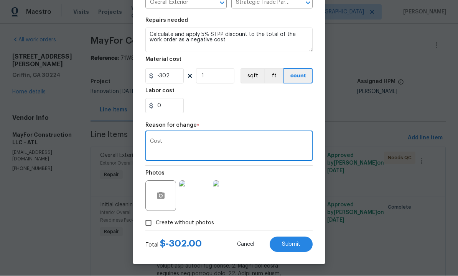
scroll to position [103, 0]
type textarea "Cost"
click at [290, 245] on span "Submit" at bounding box center [291, 245] width 18 height 6
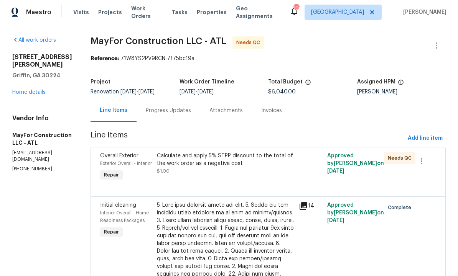
scroll to position [0, 0]
click at [423, 134] on span "Add line item" at bounding box center [425, 139] width 35 height 10
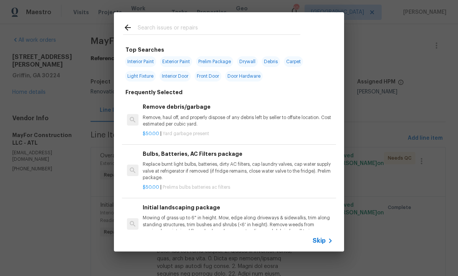
click at [163, 30] on input "text" at bounding box center [219, 29] width 163 height 12
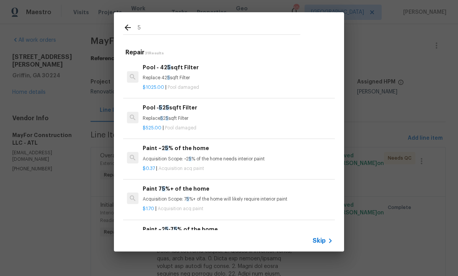
type input "5%"
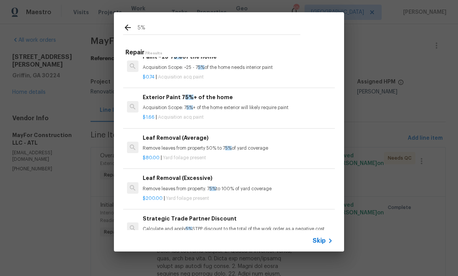
scroll to position [91, 0]
click at [215, 222] on div "Strategic Trade Partner Discount Calculate and apply 5% STPP discount to the to…" at bounding box center [238, 224] width 190 height 18
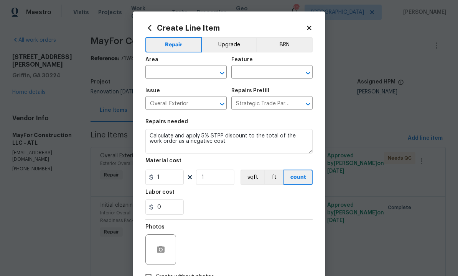
click at [176, 75] on input "text" at bounding box center [175, 73] width 60 height 12
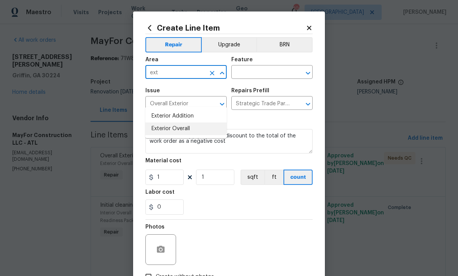
click at [187, 123] on li "Exterior Overall" at bounding box center [185, 129] width 81 height 13
type input "Exterior Overall"
click at [252, 74] on input "text" at bounding box center [261, 73] width 60 height 12
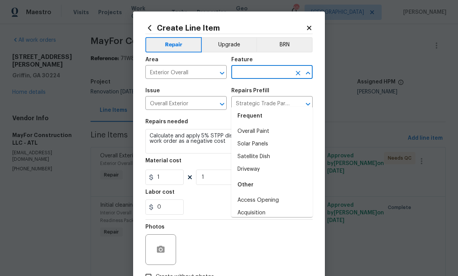
scroll to position [0, 0]
click at [255, 74] on input "text" at bounding box center [261, 73] width 60 height 12
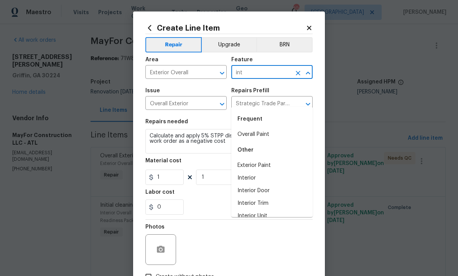
click at [258, 172] on li "Interior" at bounding box center [271, 178] width 81 height 13
type input "Interior"
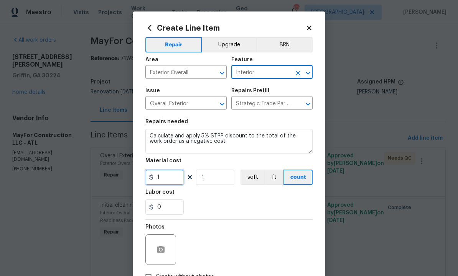
click at [175, 179] on input "1" at bounding box center [164, 177] width 38 height 15
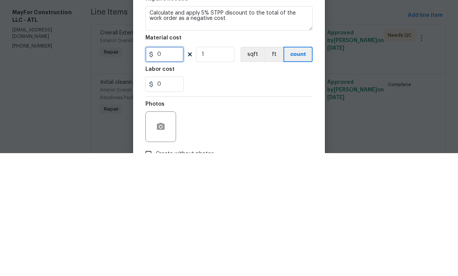
click at [156, 170] on input "0" at bounding box center [164, 177] width 38 height 15
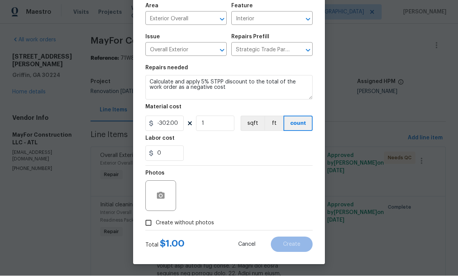
scroll to position [55, 0]
click at [162, 196] on circle "button" at bounding box center [161, 196] width 2 height 2
type input "-302"
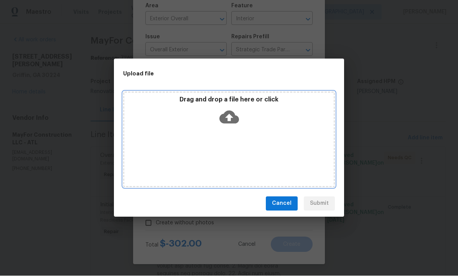
click at [231, 118] on icon at bounding box center [229, 117] width 20 height 13
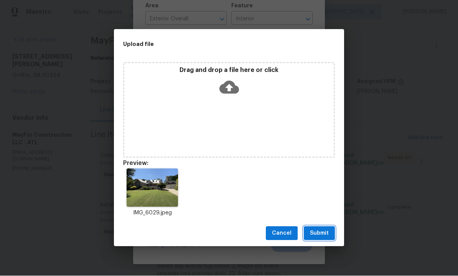
click at [321, 237] on span "Submit" at bounding box center [319, 234] width 19 height 10
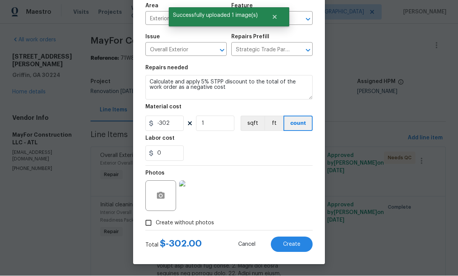
click at [292, 242] on span "Create" at bounding box center [291, 245] width 17 height 6
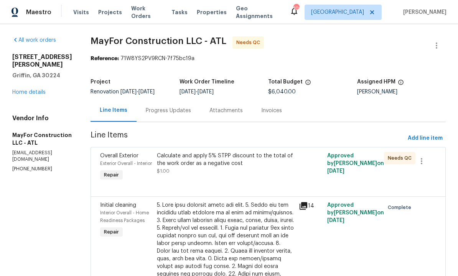
scroll to position [0, 0]
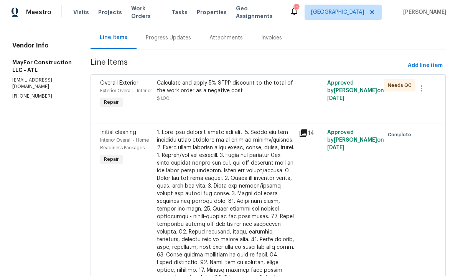
scroll to position [51, 0]
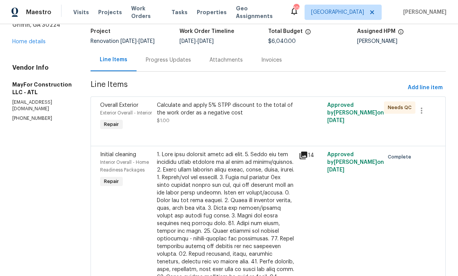
click at [222, 125] on div "Calculate and apply 5% STPP discount to the total of the work order as a negati…" at bounding box center [226, 116] width 142 height 35
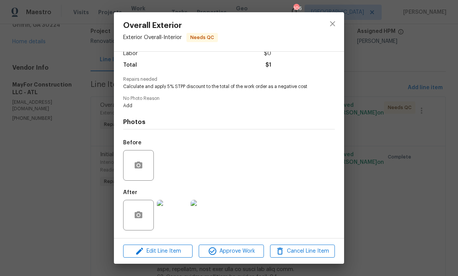
scroll to position [59, 0]
click at [157, 252] on span "Edit Line Item" at bounding box center [157, 252] width 65 height 10
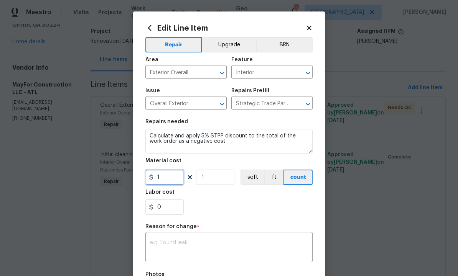
click at [165, 176] on input "1" at bounding box center [164, 177] width 38 height 15
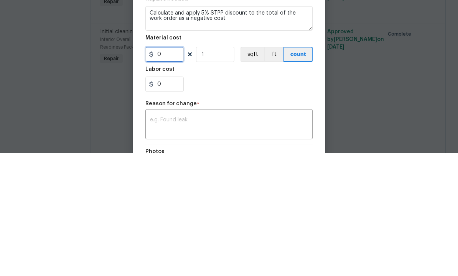
click at [156, 170] on input "0" at bounding box center [164, 177] width 38 height 15
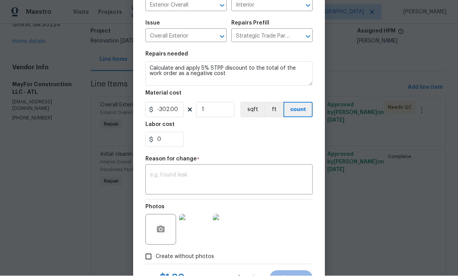
scroll to position [67, 0]
click at [189, 184] on textarea at bounding box center [229, 182] width 158 height 16
type input "-302"
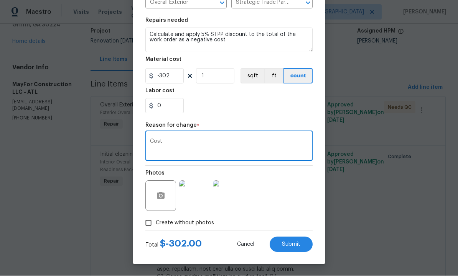
scroll to position [103, 0]
type textarea "Cost"
click at [288, 241] on button "Submit" at bounding box center [291, 244] width 43 height 15
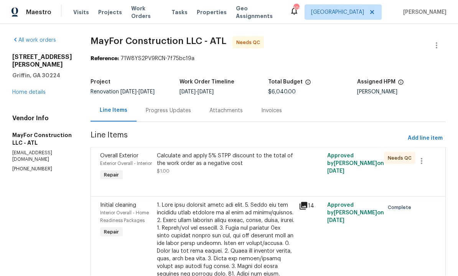
scroll to position [0, 0]
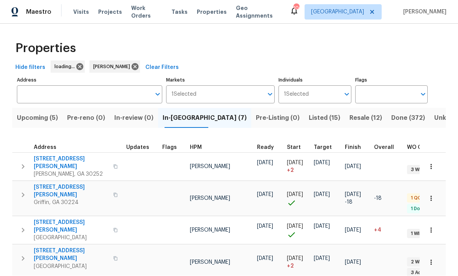
scroll to position [0, 0]
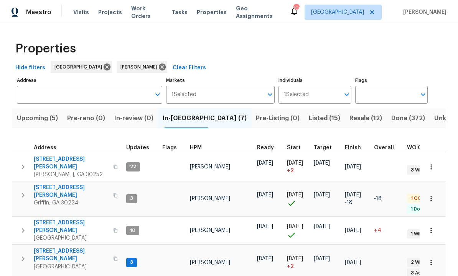
click at [52, 184] on span "[STREET_ADDRESS][PERSON_NAME]" at bounding box center [71, 191] width 75 height 15
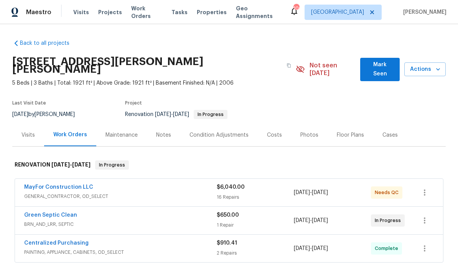
click at [311, 132] on div "Photos" at bounding box center [309, 136] width 18 height 8
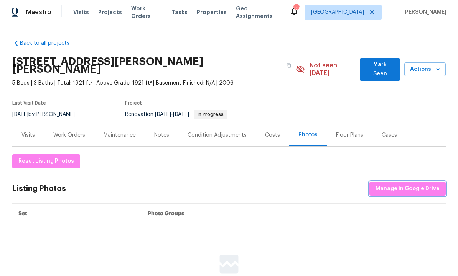
click at [397, 184] on span "Manage in Google Drive" at bounding box center [407, 189] width 64 height 10
